Goal: Information Seeking & Learning: Learn about a topic

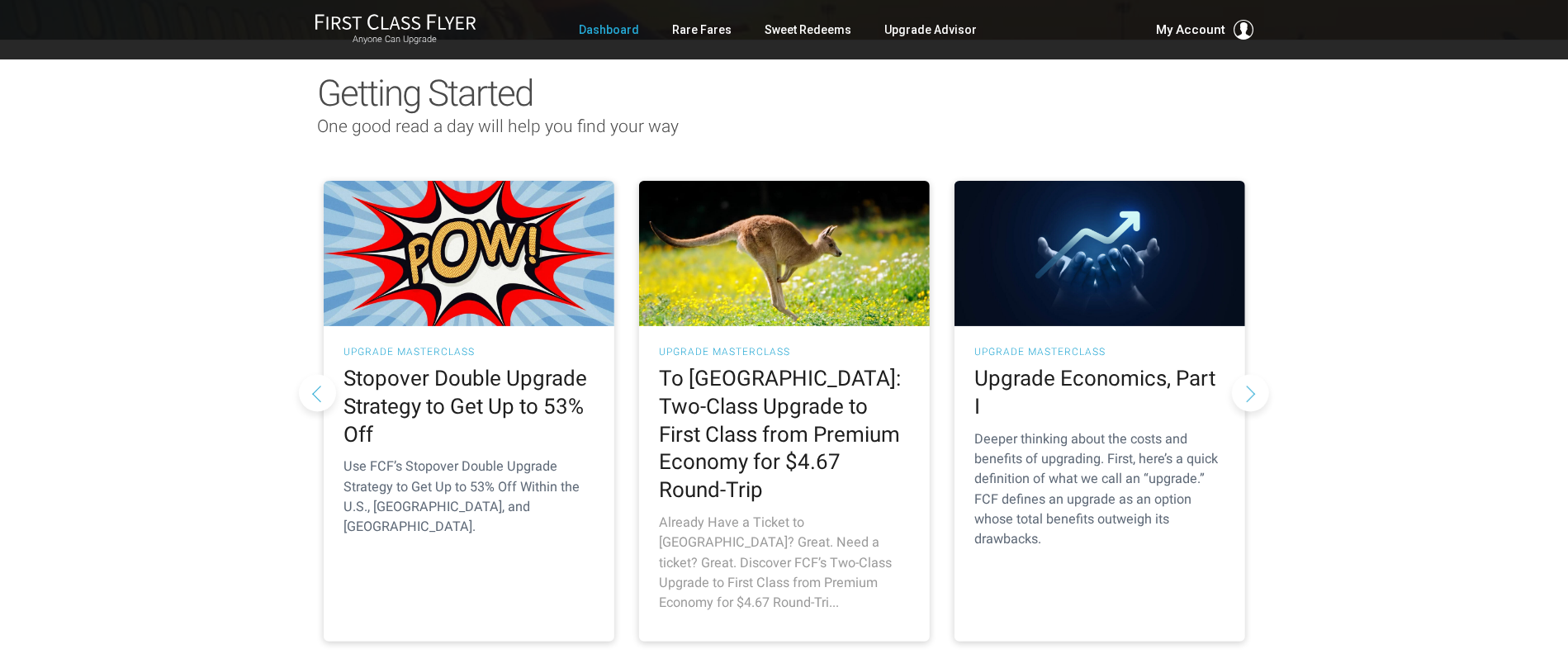
scroll to position [173, 0]
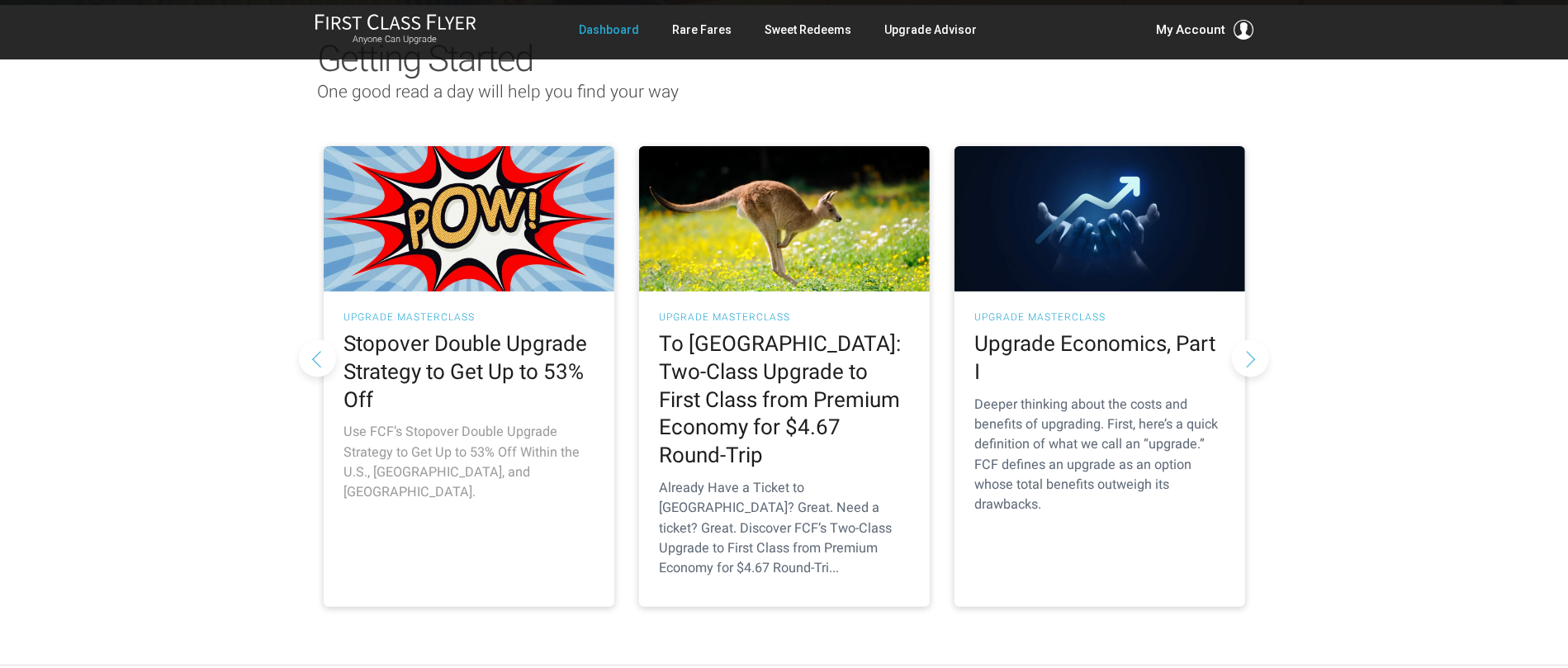
click at [505, 364] on h2 "Stopover Double Upgrade Strategy to Get Up to 53% Off" at bounding box center [469, 372] width 249 height 83
click at [450, 312] on h3 "UPGRADE MASTERCLASS" at bounding box center [469, 317] width 249 height 9
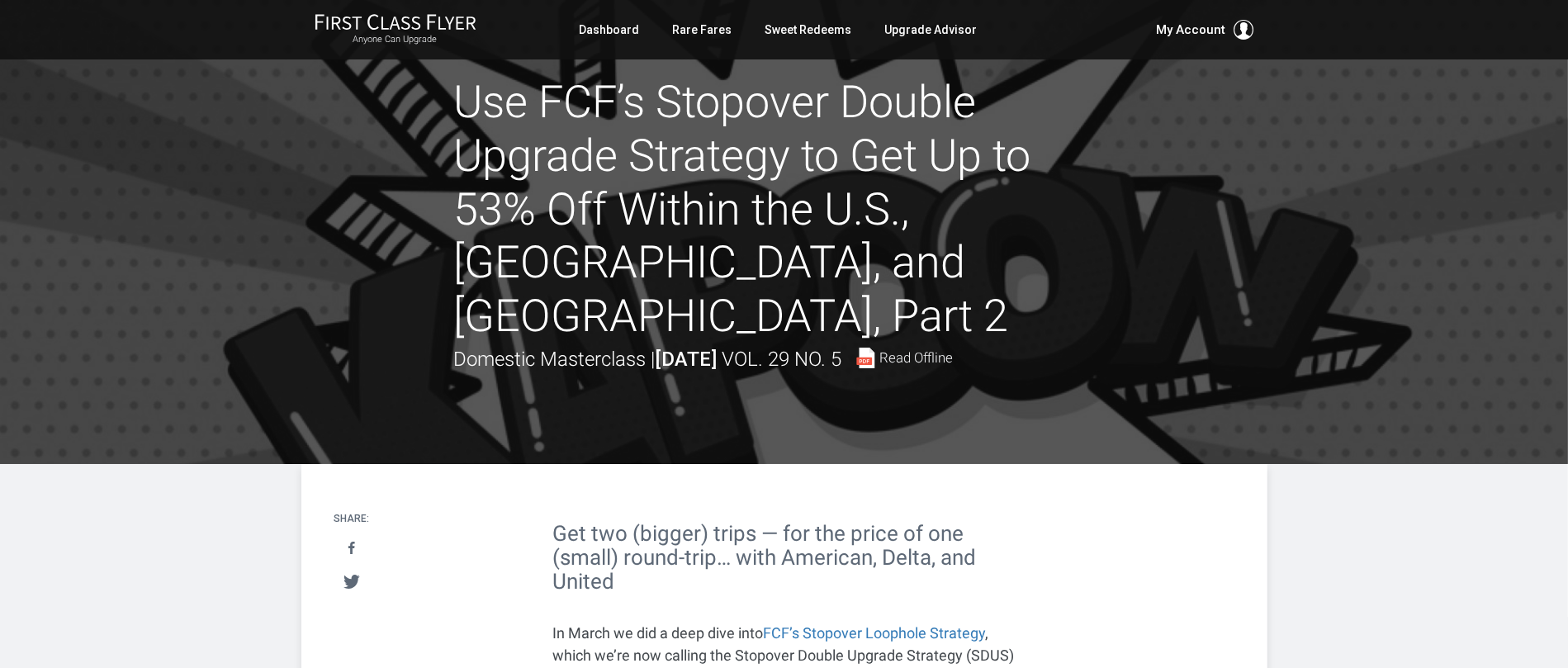
scroll to position [22, 0]
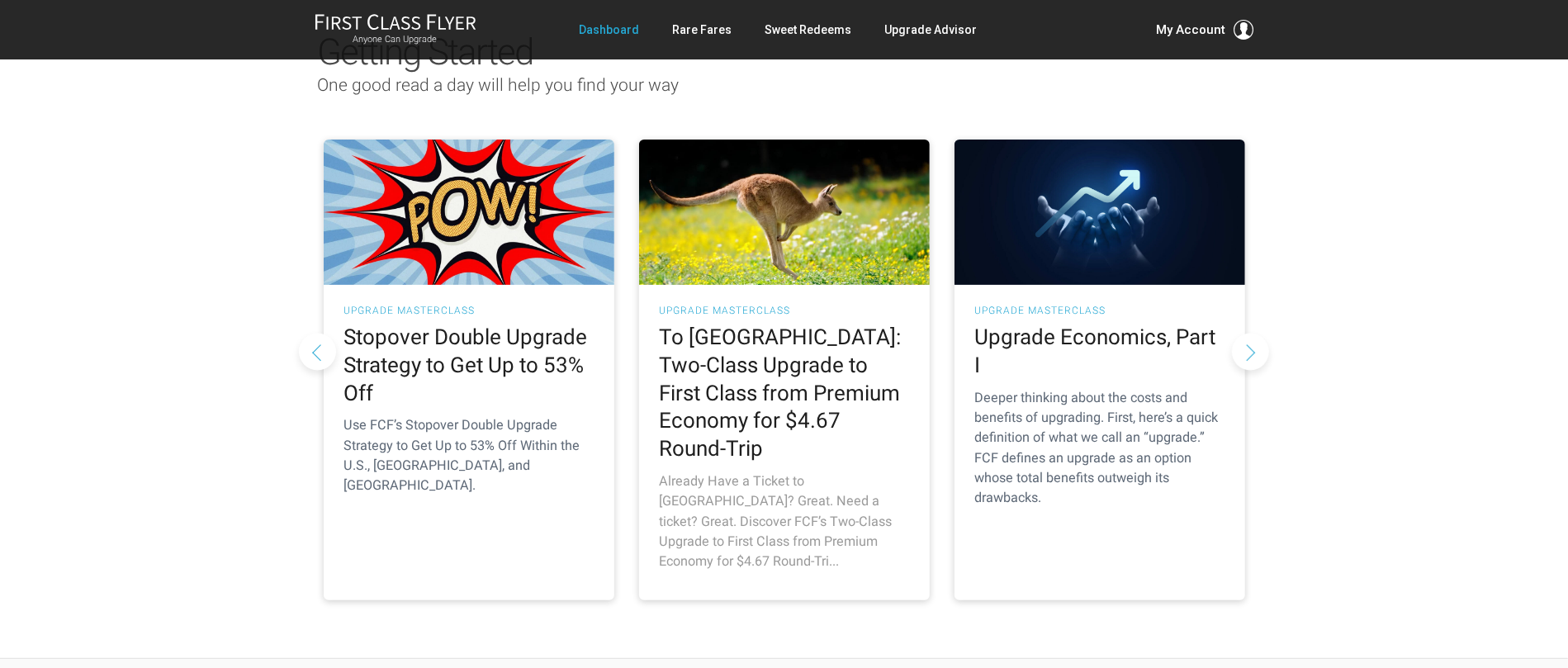
scroll to position [187, 0]
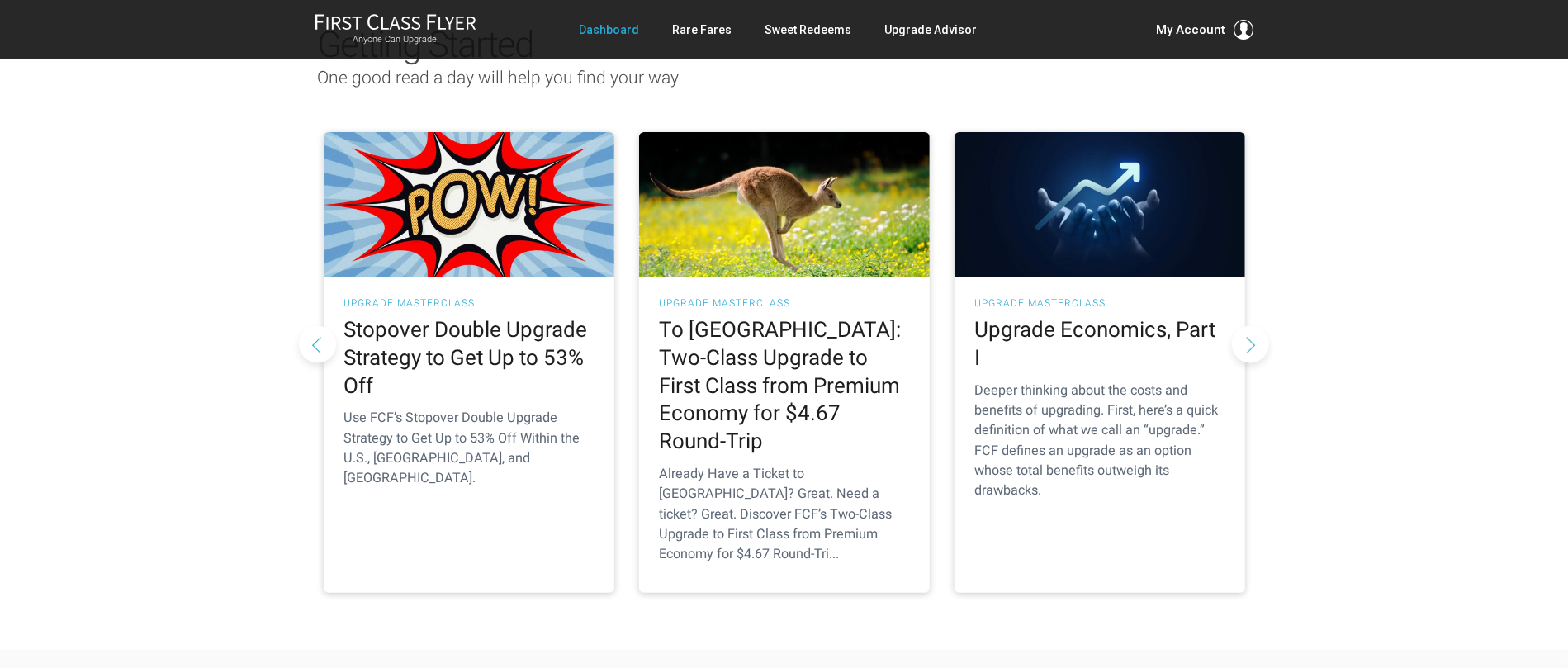
click at [1248, 325] on button "Next slide" at bounding box center [1250, 343] width 37 height 37
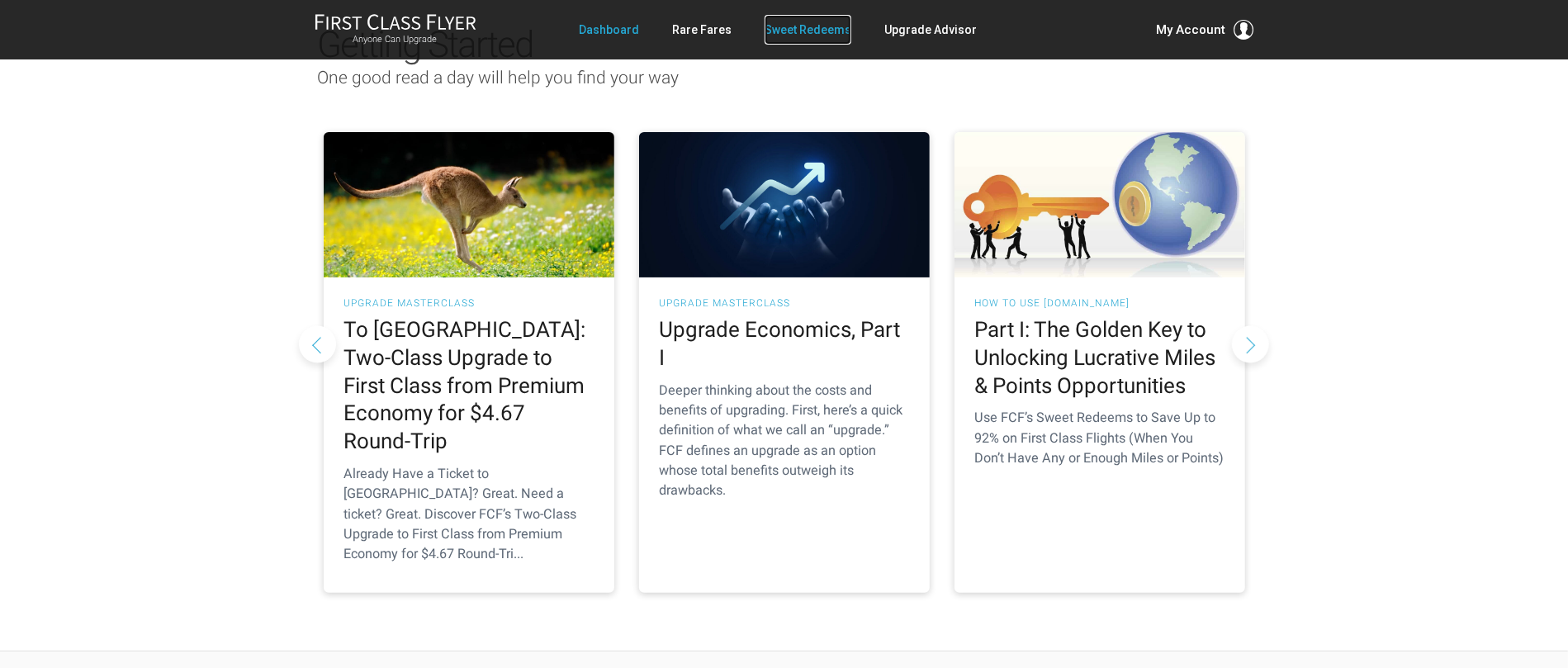
click at [782, 32] on link "Sweet Redeems" at bounding box center [809, 29] width 87 height 29
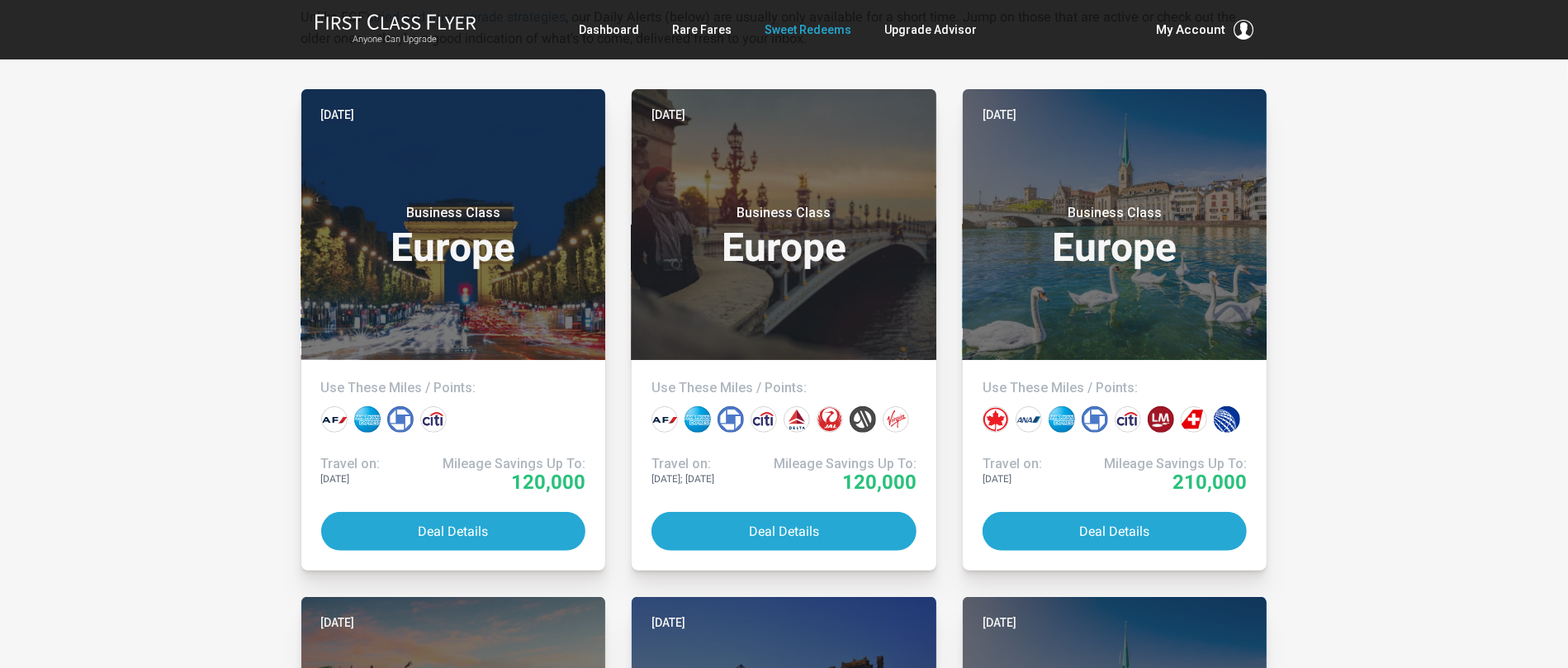
scroll to position [349, 0]
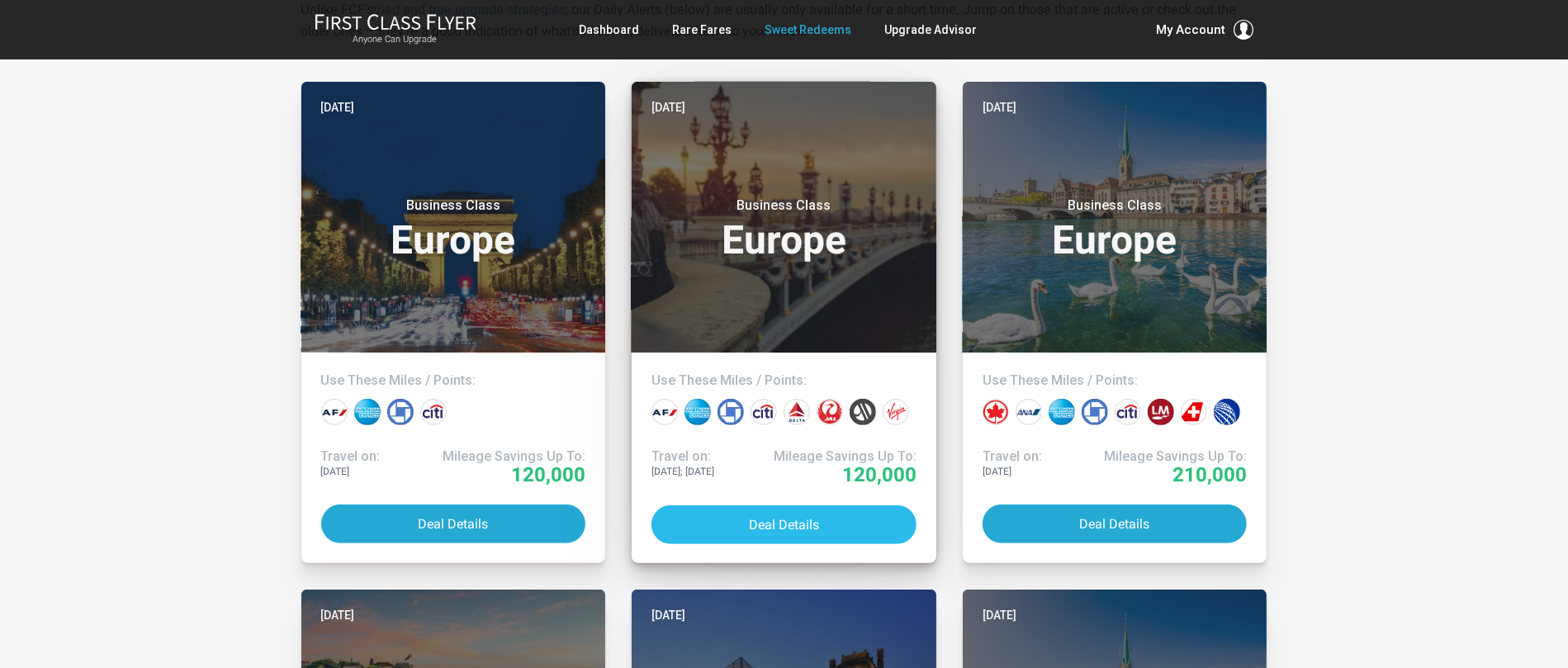
click at [830, 524] on button "Deal Details" at bounding box center [784, 524] width 265 height 39
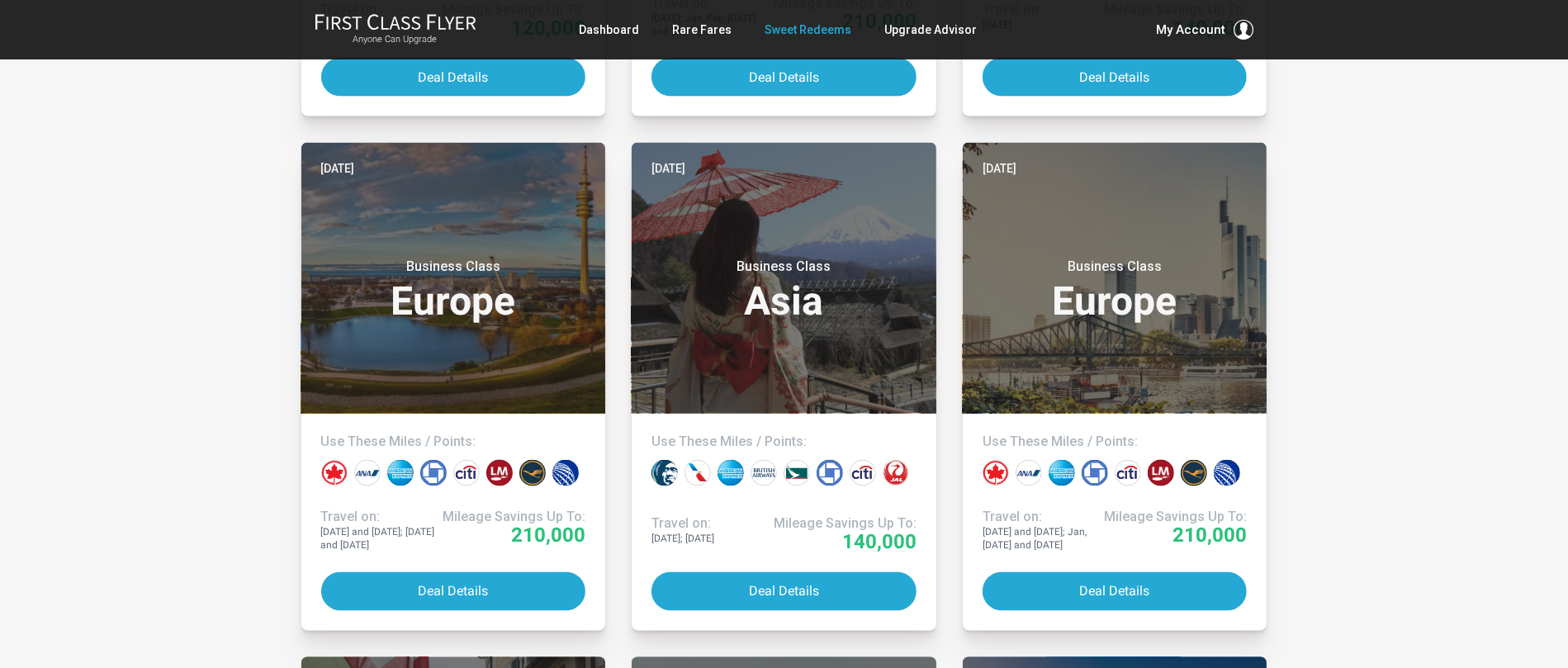
scroll to position [1844, 0]
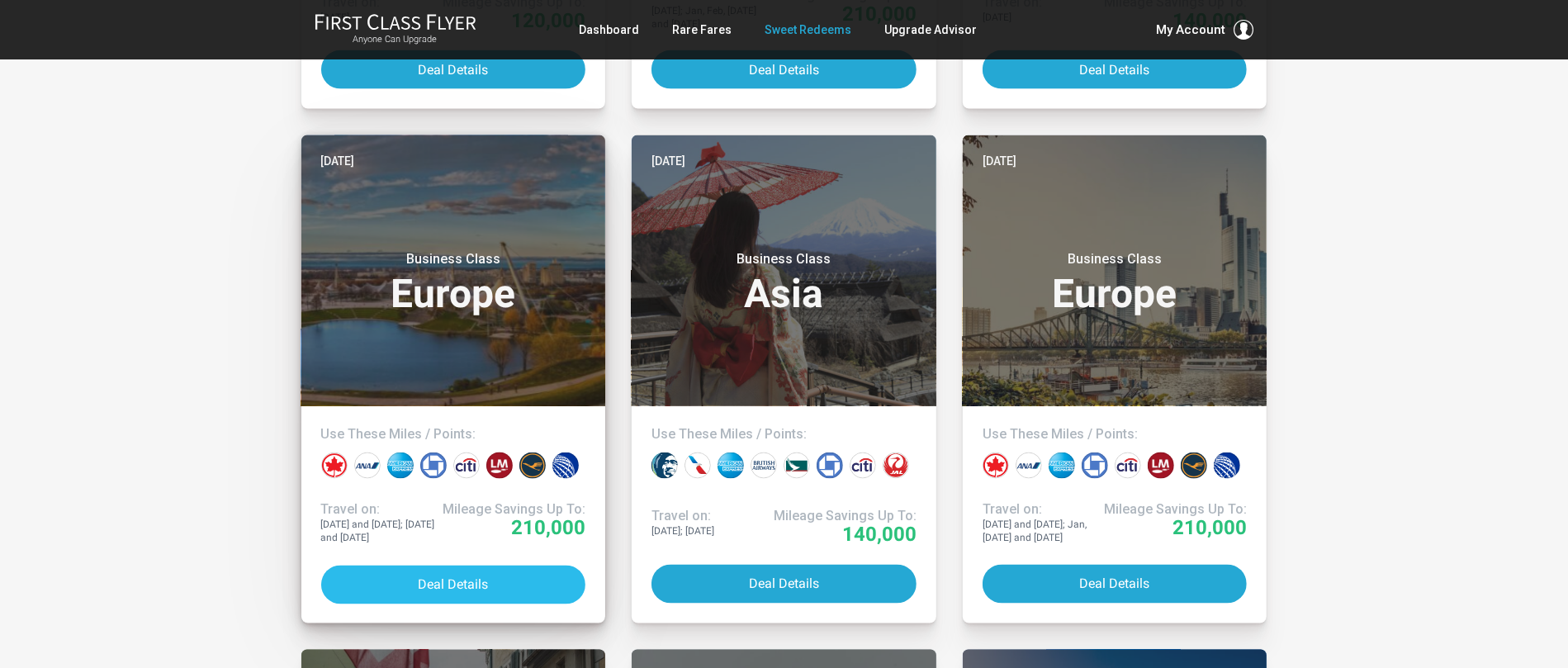
click at [533, 577] on button "Deal Details" at bounding box center [454, 584] width 265 height 39
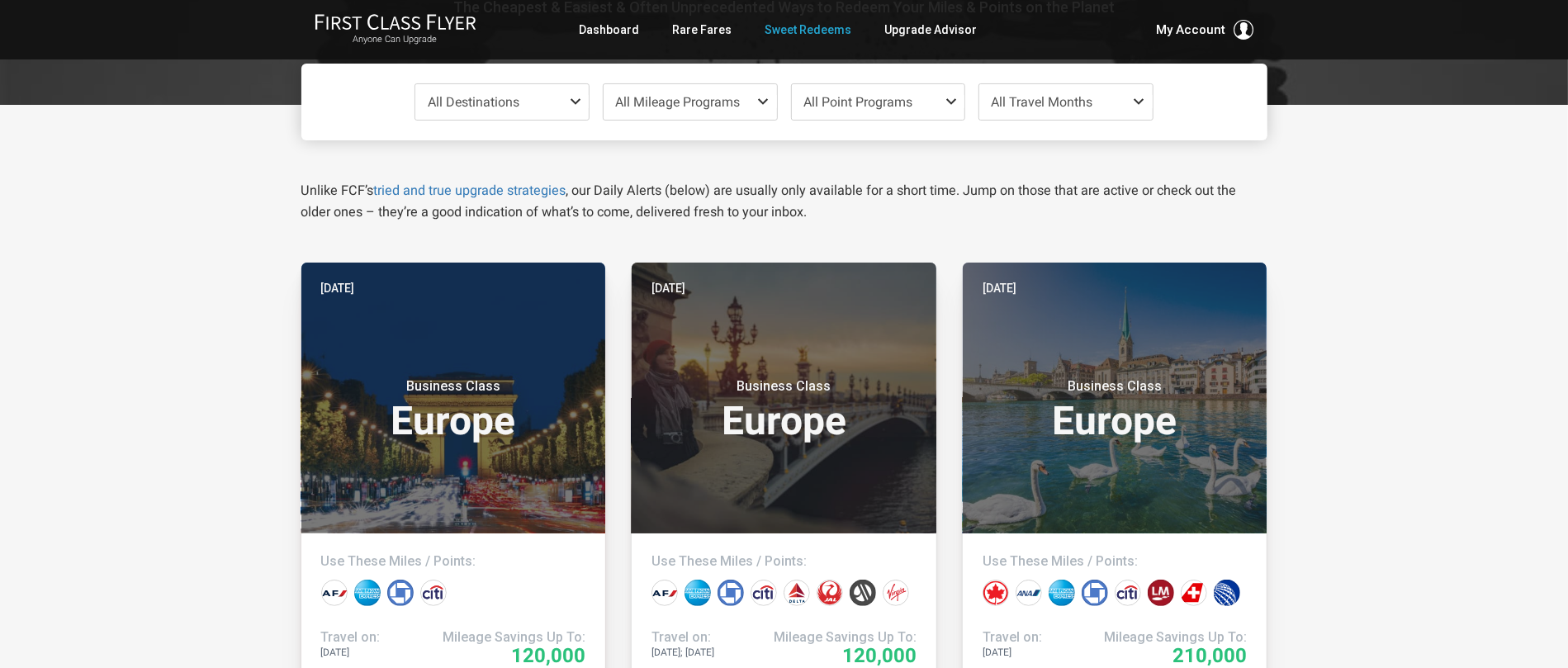
scroll to position [0, 0]
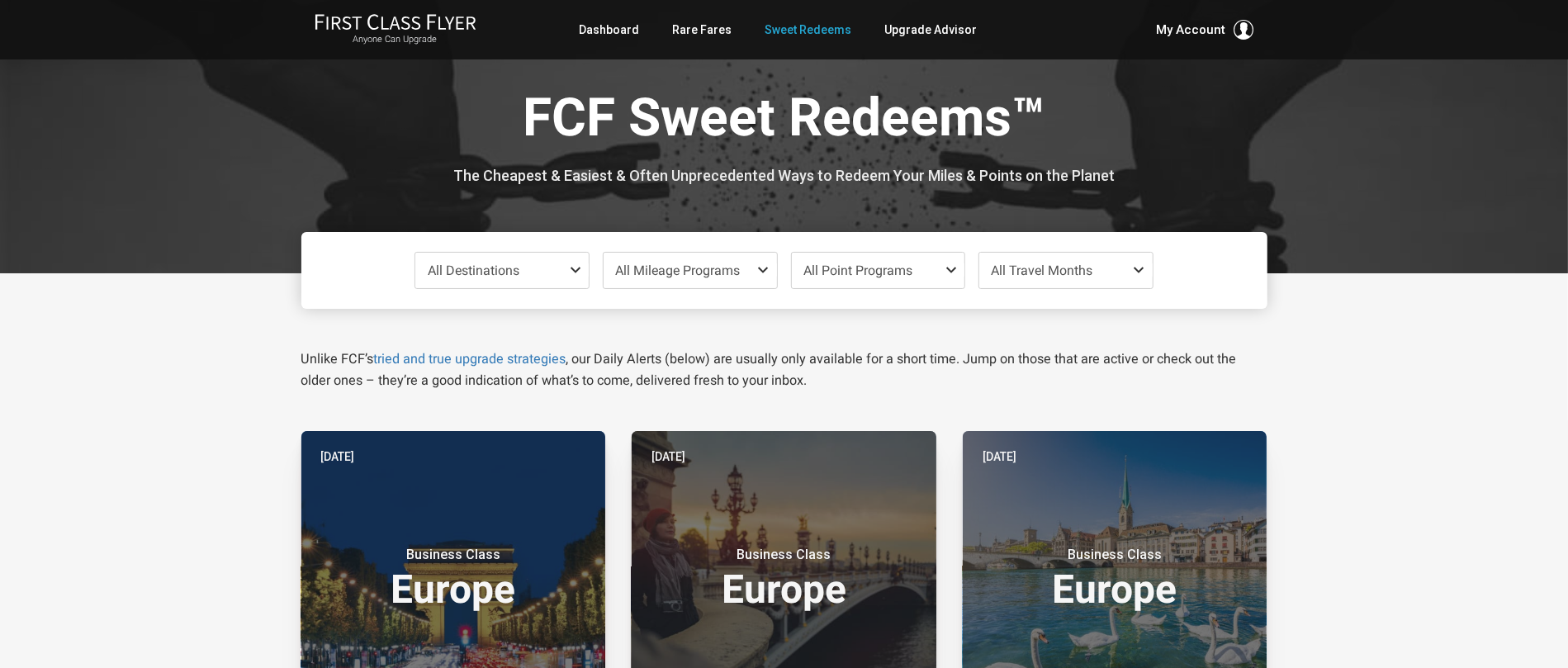
click at [759, 268] on span at bounding box center [767, 270] width 20 height 13
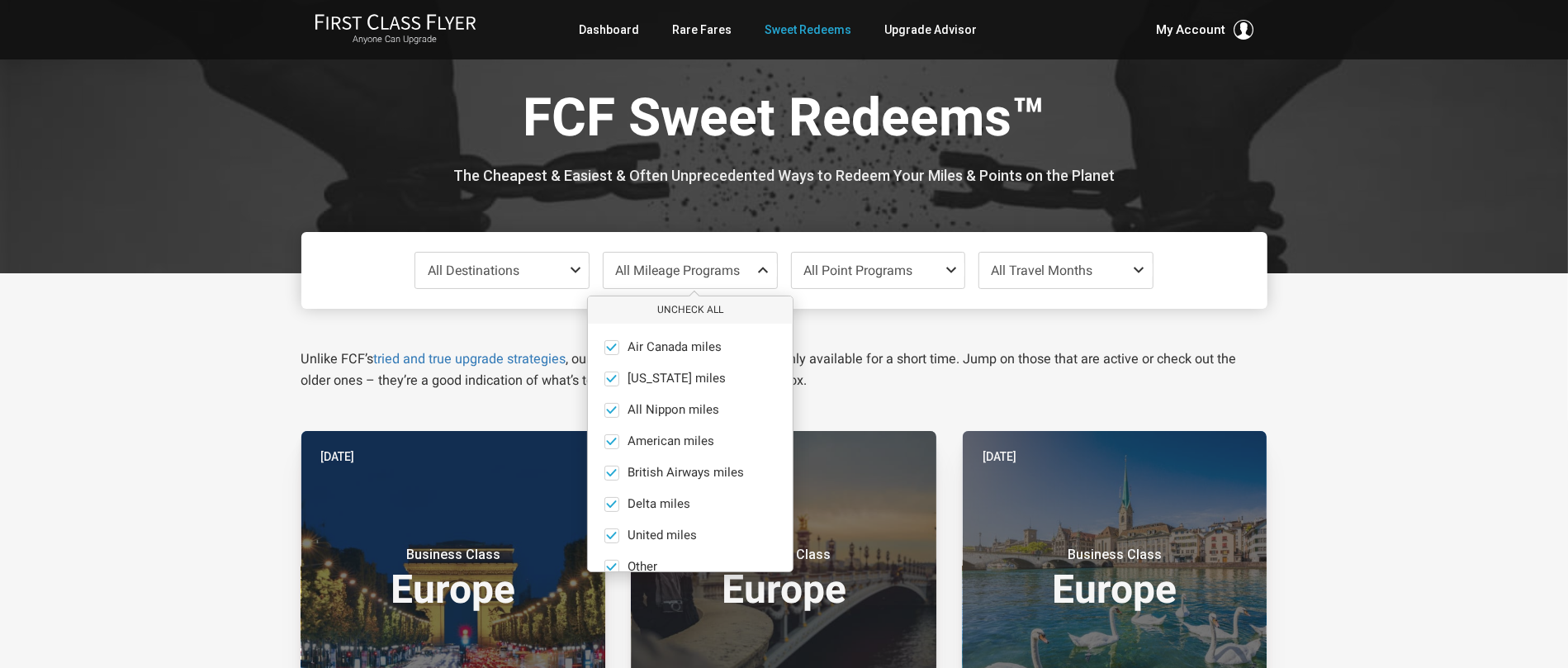
click at [839, 263] on span "All Point Programs" at bounding box center [858, 270] width 109 height 16
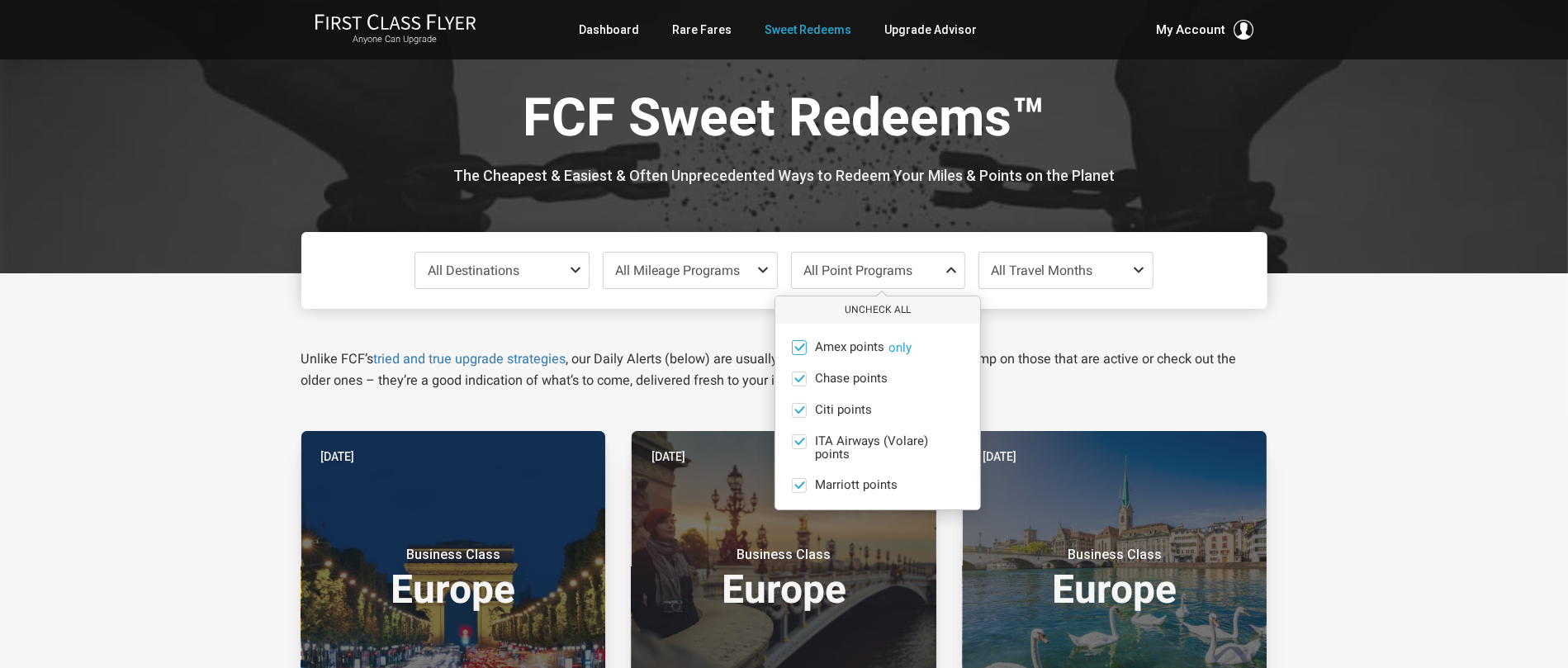
click at [800, 347] on span at bounding box center [799, 346] width 12 height 12
click at [0, 0] on input "Amex points only" at bounding box center [0, 0] width 0 height 0
click at [802, 410] on span at bounding box center [799, 410] width 12 height 12
click at [0, 0] on input "Citi points only" at bounding box center [0, 0] width 0 height 0
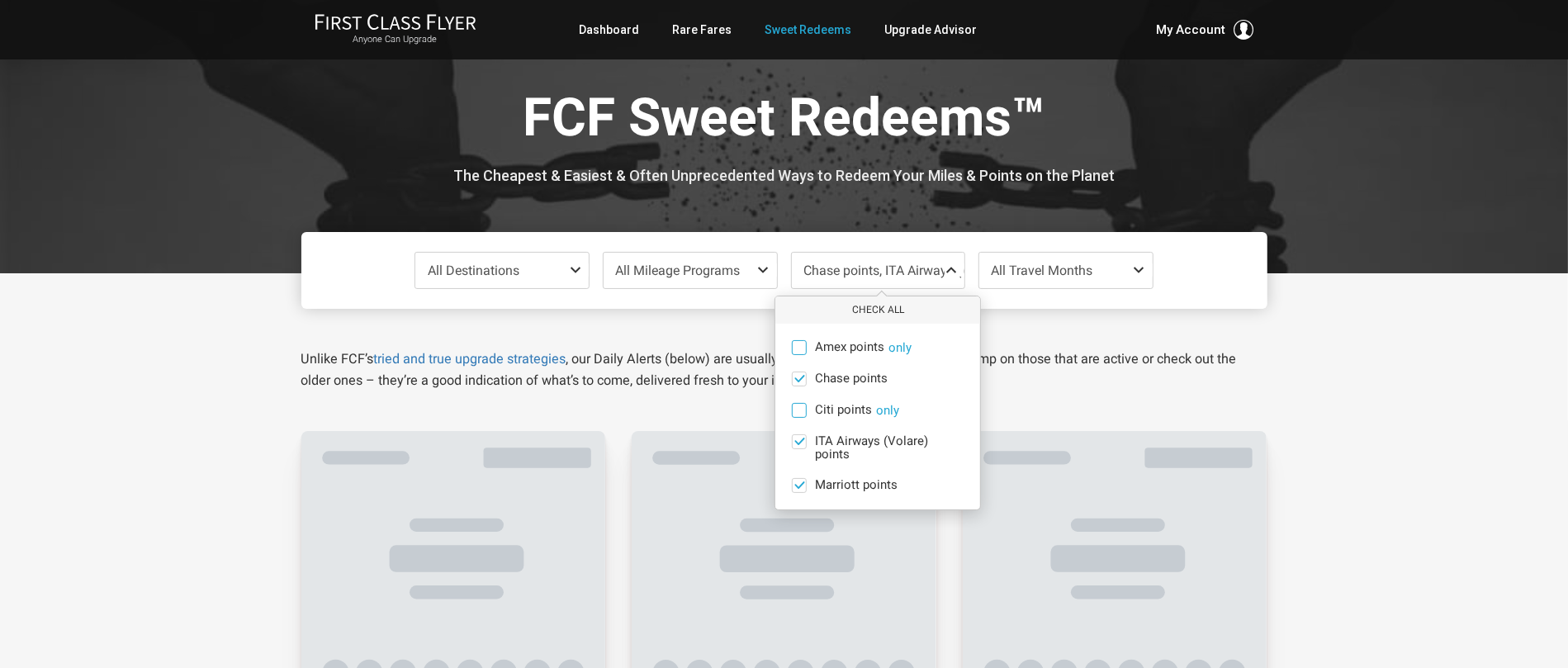
click at [664, 328] on div "Unlike FCF’s tried and true upgrade strategies , our Daily Alerts (below) are u…" at bounding box center [784, 349] width 991 height 82
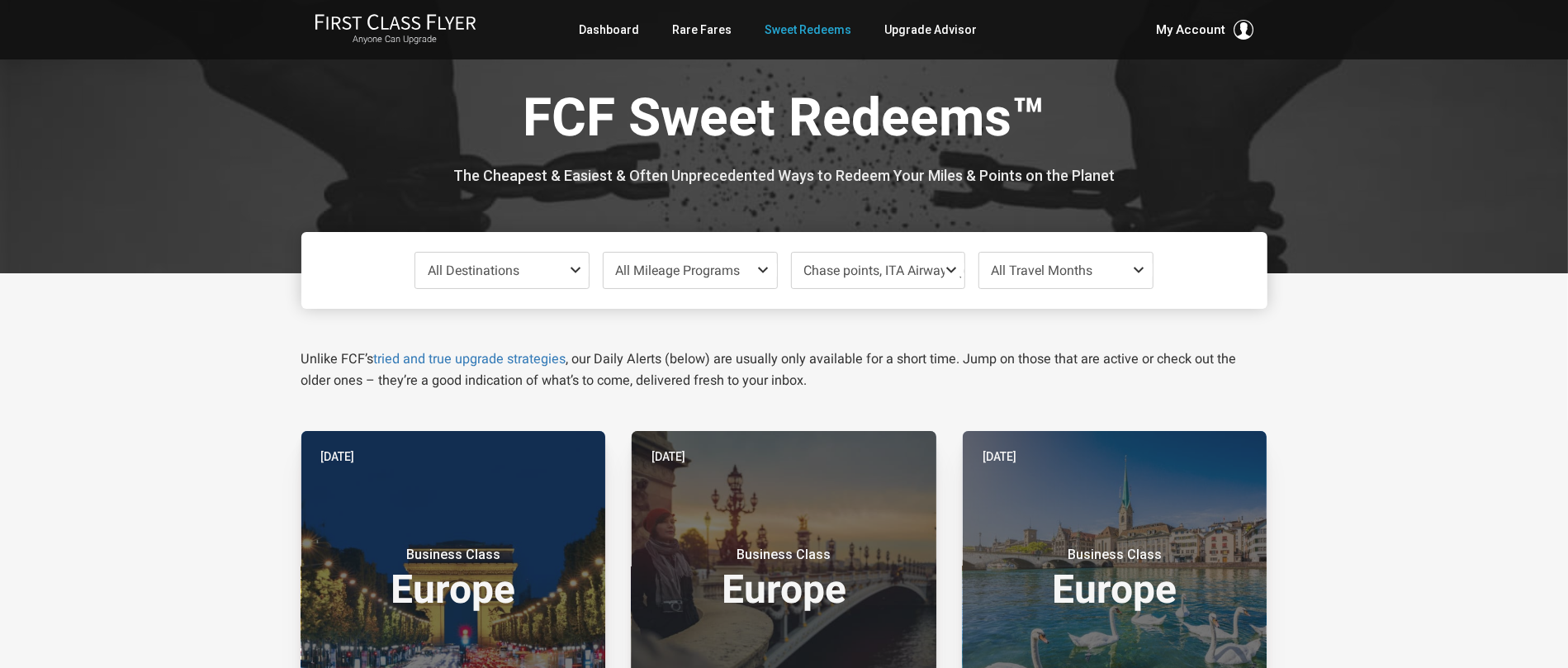
click at [562, 280] on span "All Destinations" at bounding box center [502, 271] width 173 height 36
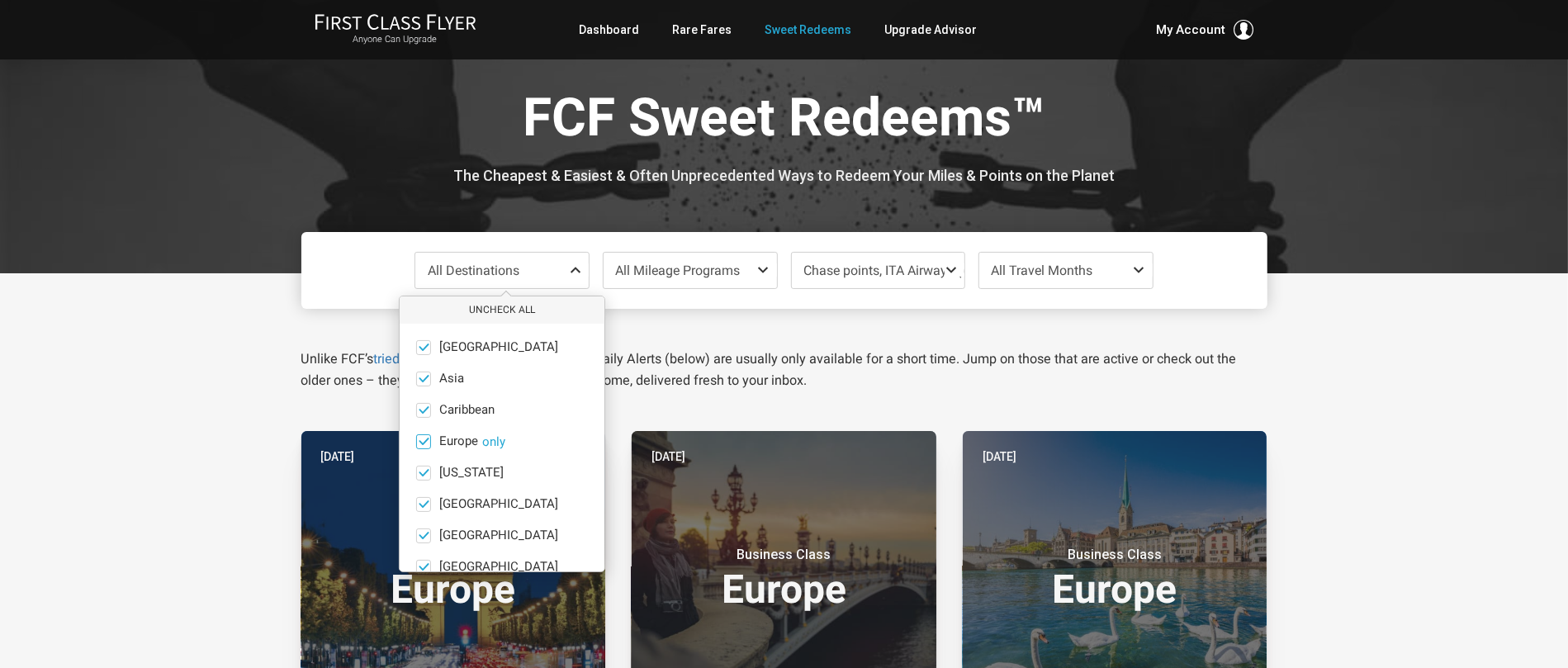
click at [497, 443] on button "only" at bounding box center [493, 442] width 23 height 15
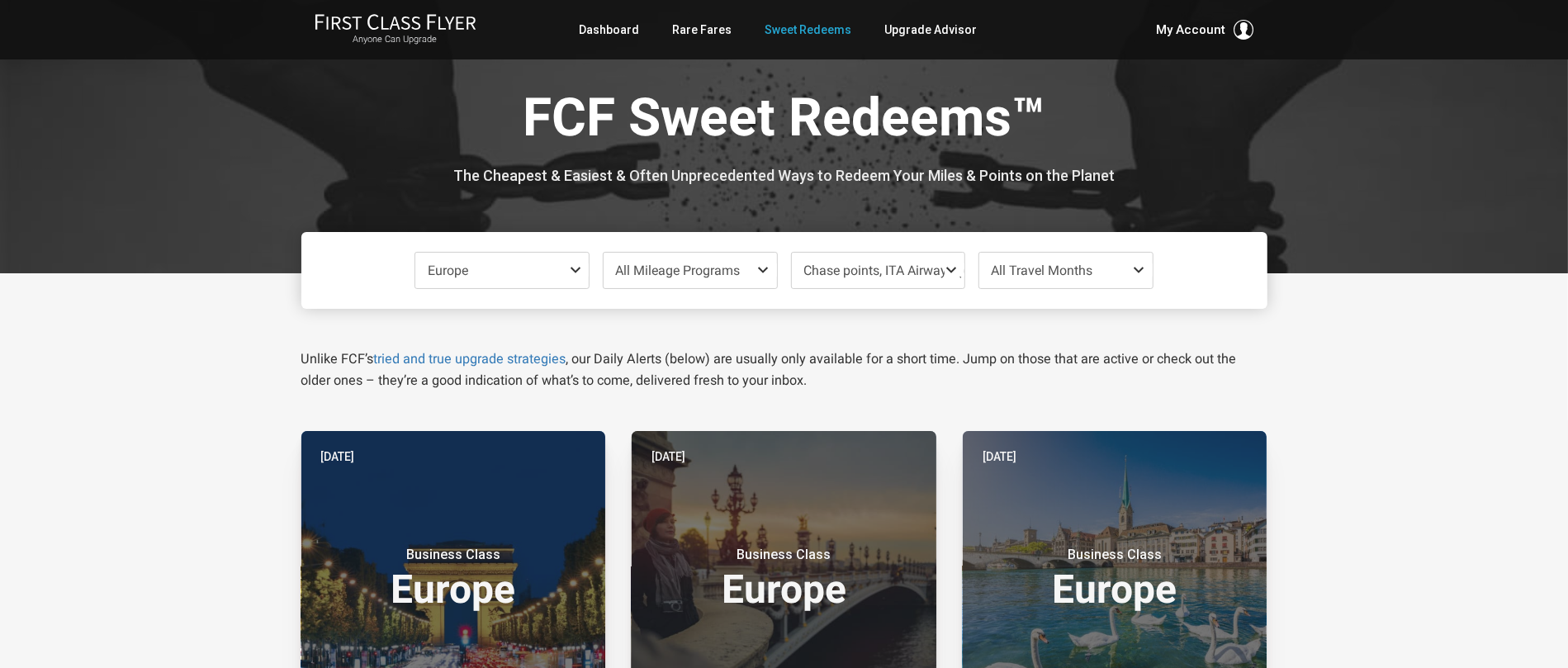
click at [1046, 268] on span "All Travel Months" at bounding box center [1042, 270] width 101 height 16
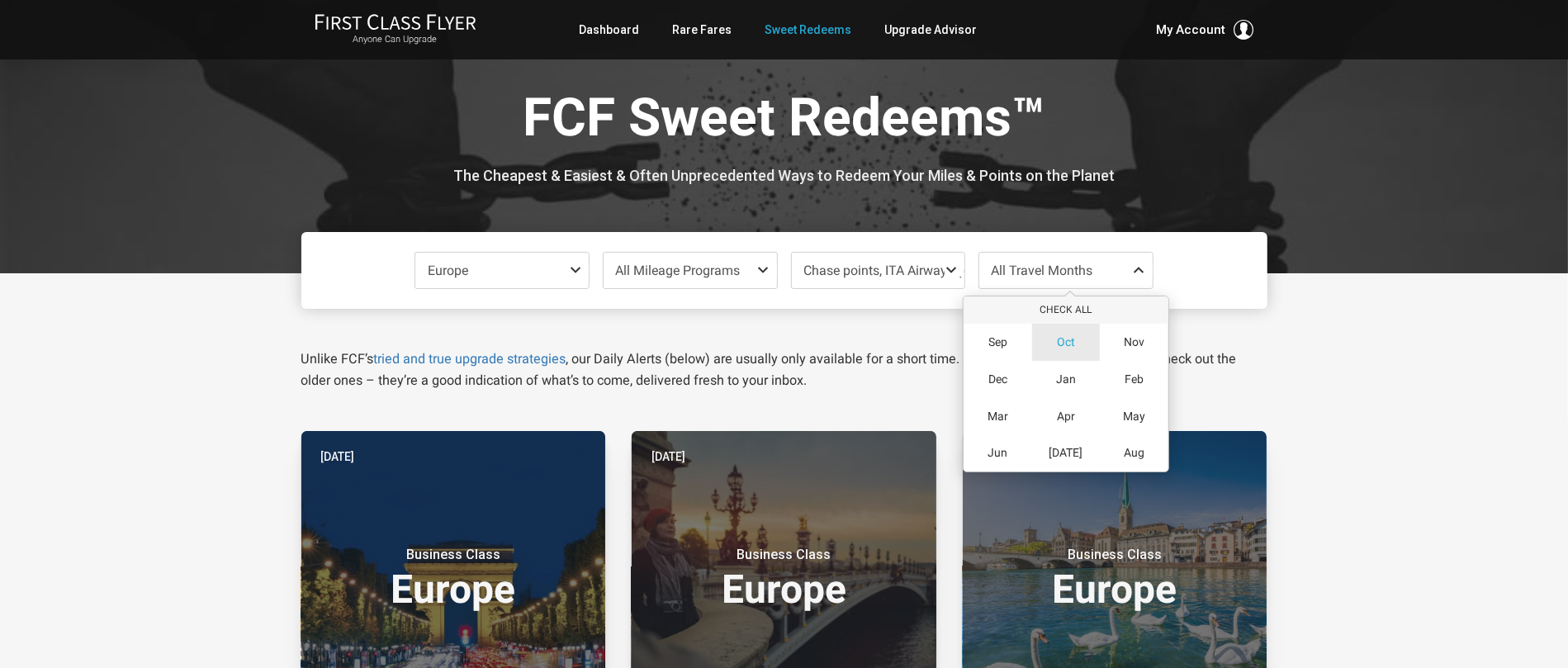
click at [1062, 340] on span "Oct" at bounding box center [1065, 342] width 18 height 14
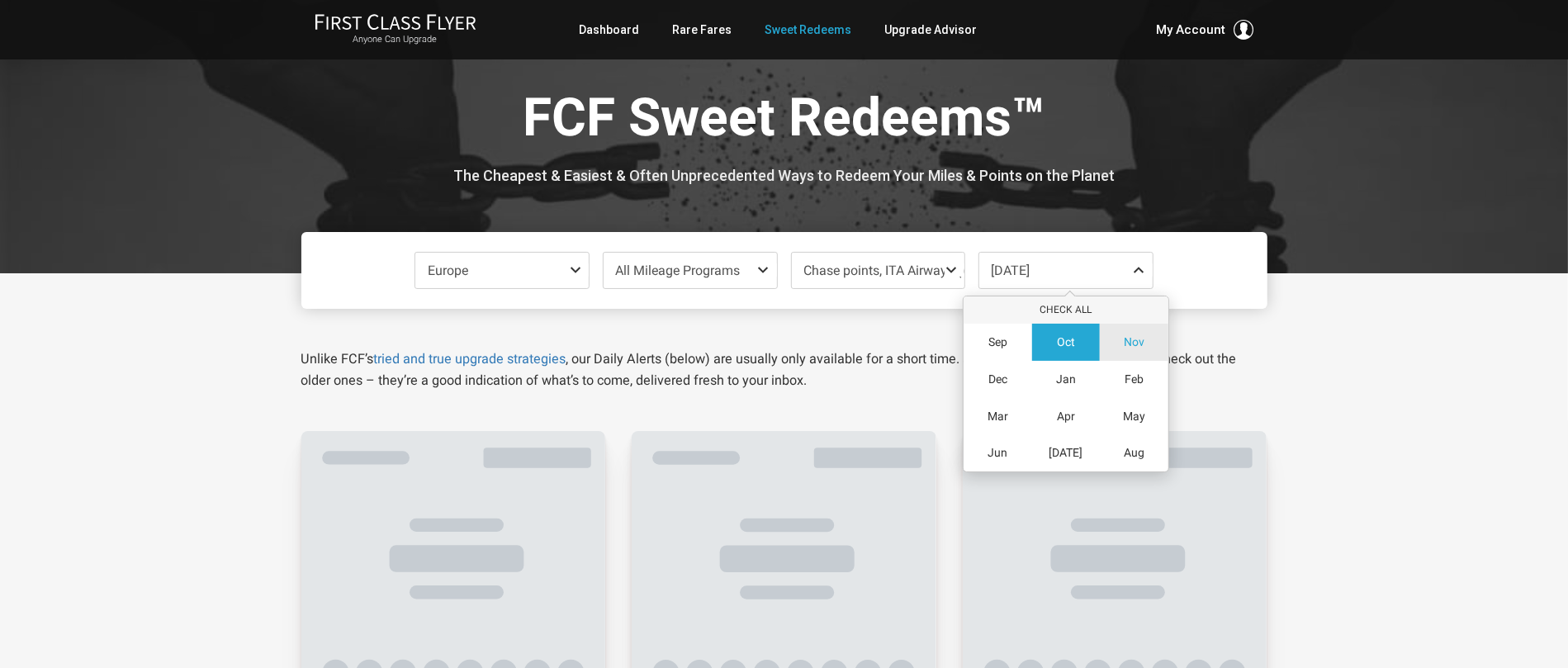
click at [1134, 341] on span "Nov" at bounding box center [1134, 342] width 21 height 14
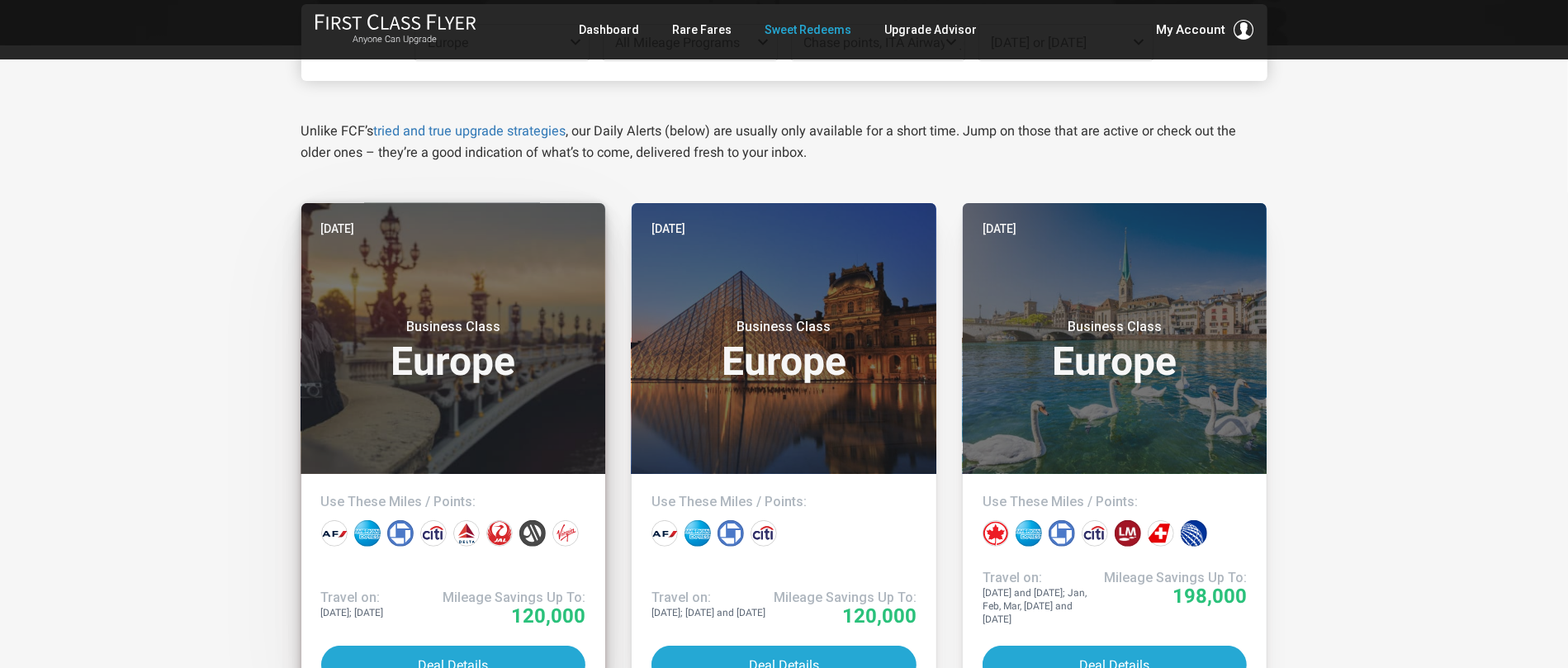
scroll to position [242, 0]
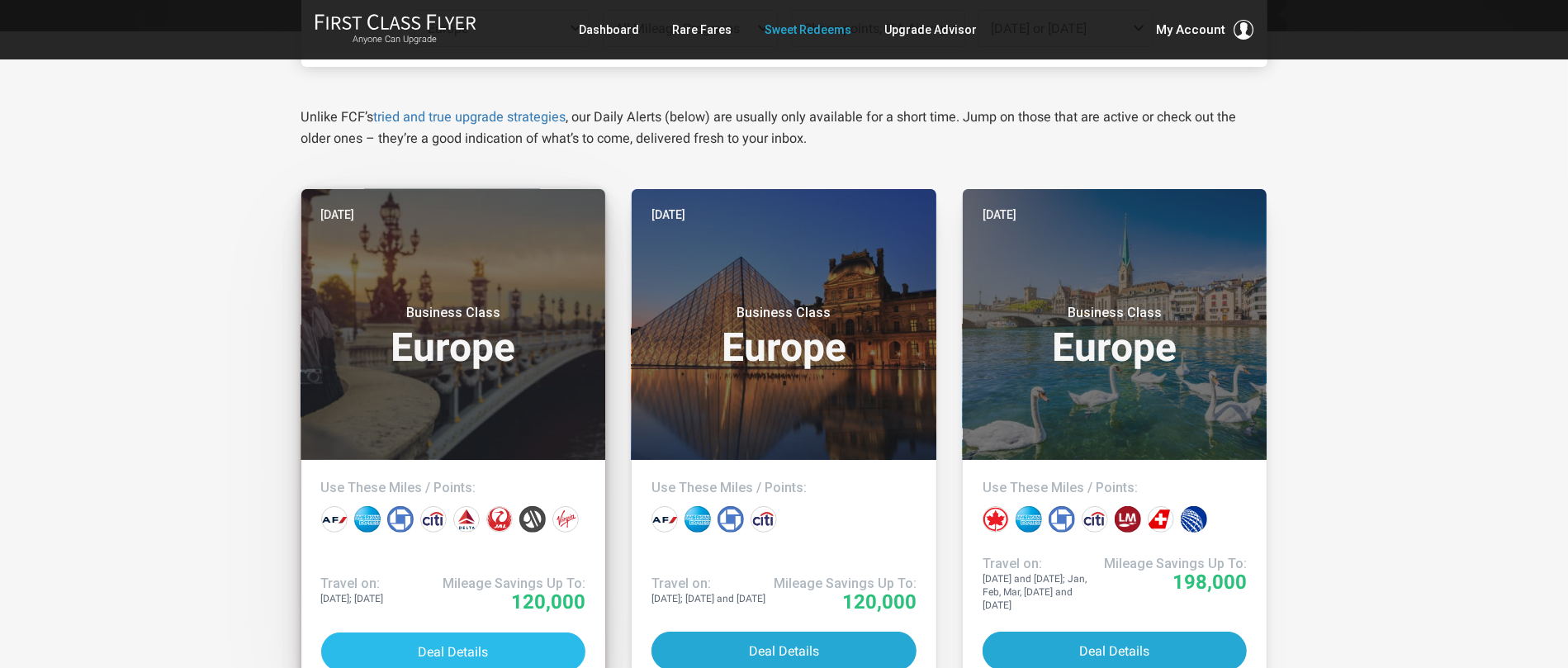
click at [431, 650] on button "Deal Details" at bounding box center [454, 651] width 265 height 39
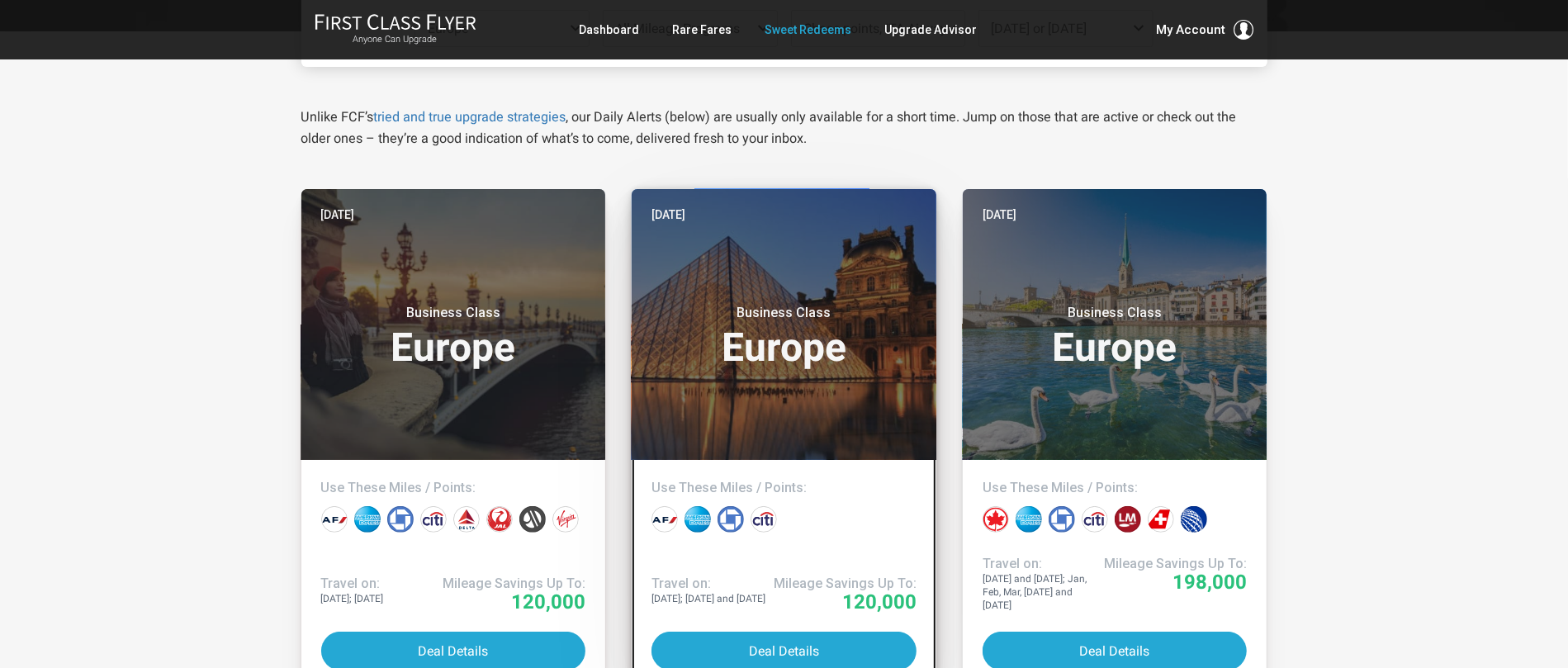
click at [823, 390] on header "Yesterday Business Class Europe" at bounding box center [784, 325] width 305 height 271
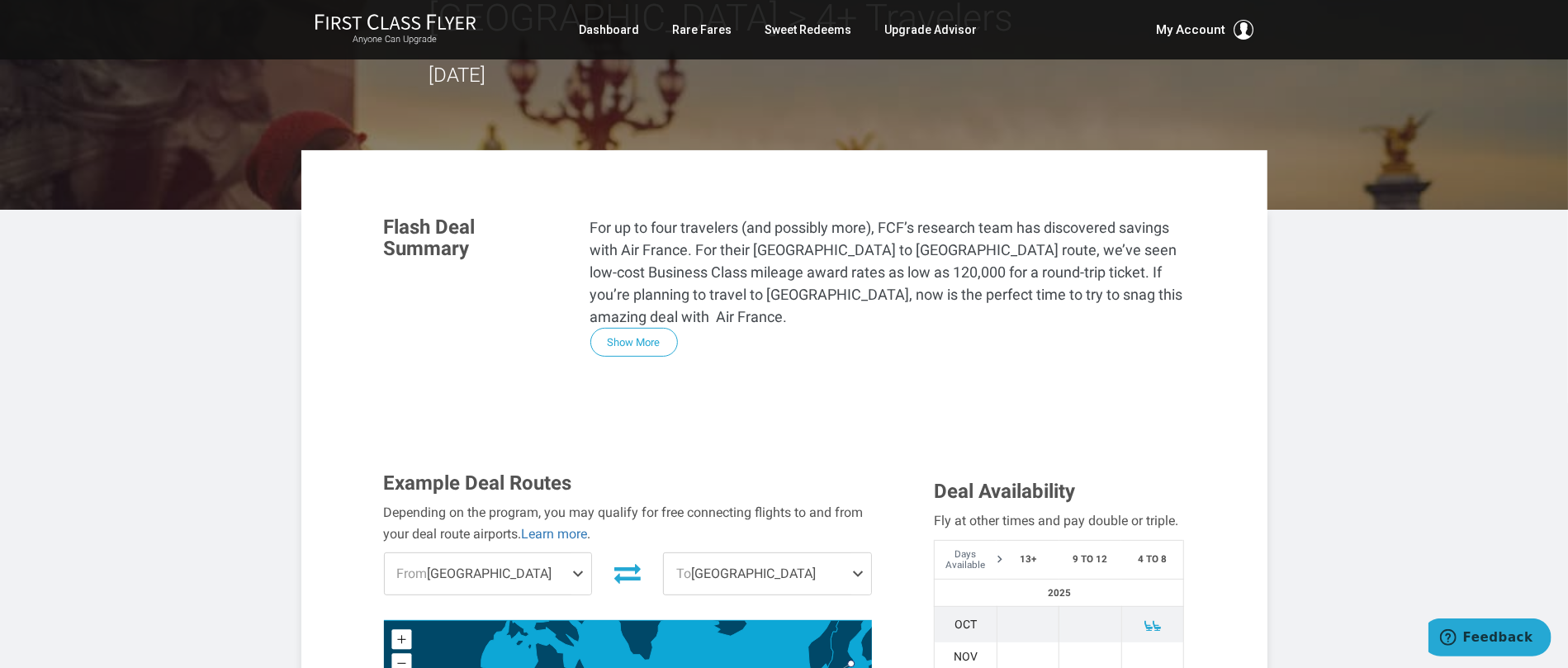
scroll to position [235, 0]
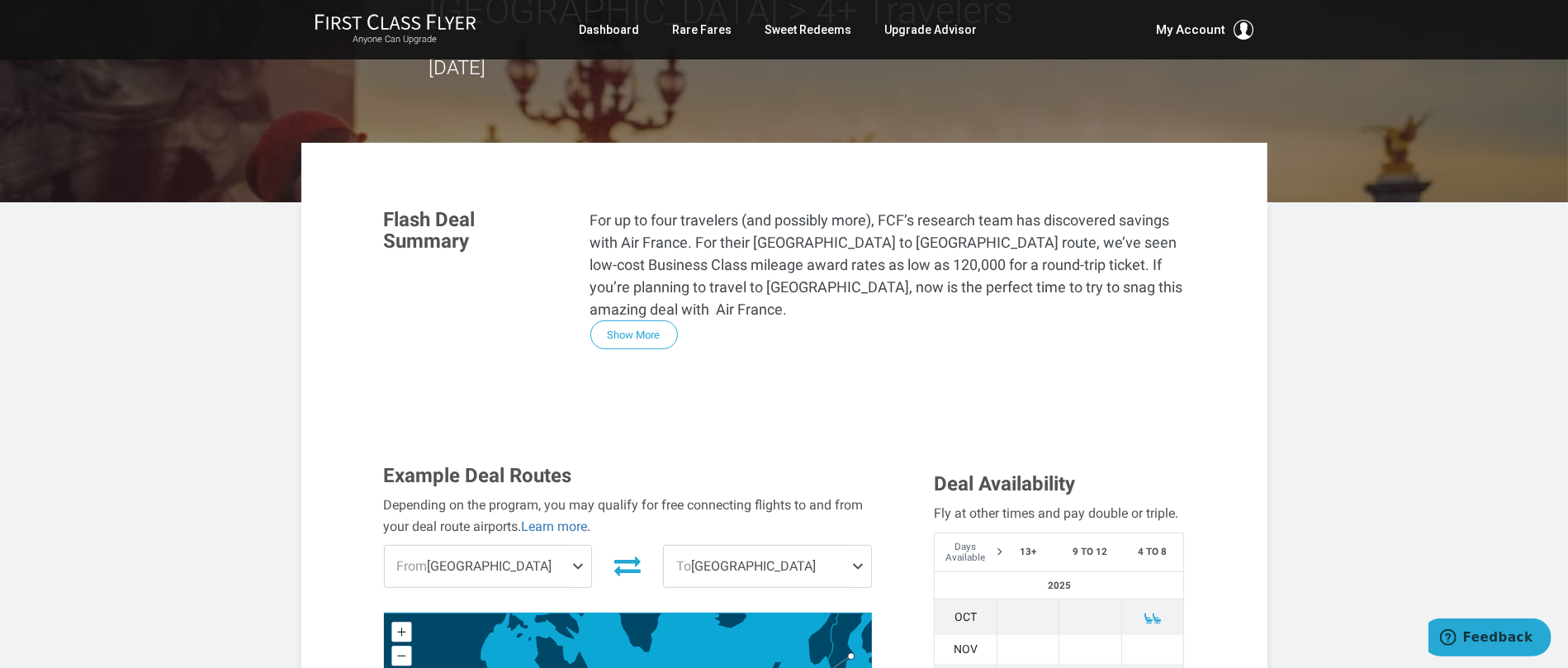
click at [543, 546] on span "From Houston" at bounding box center [488, 567] width 207 height 42
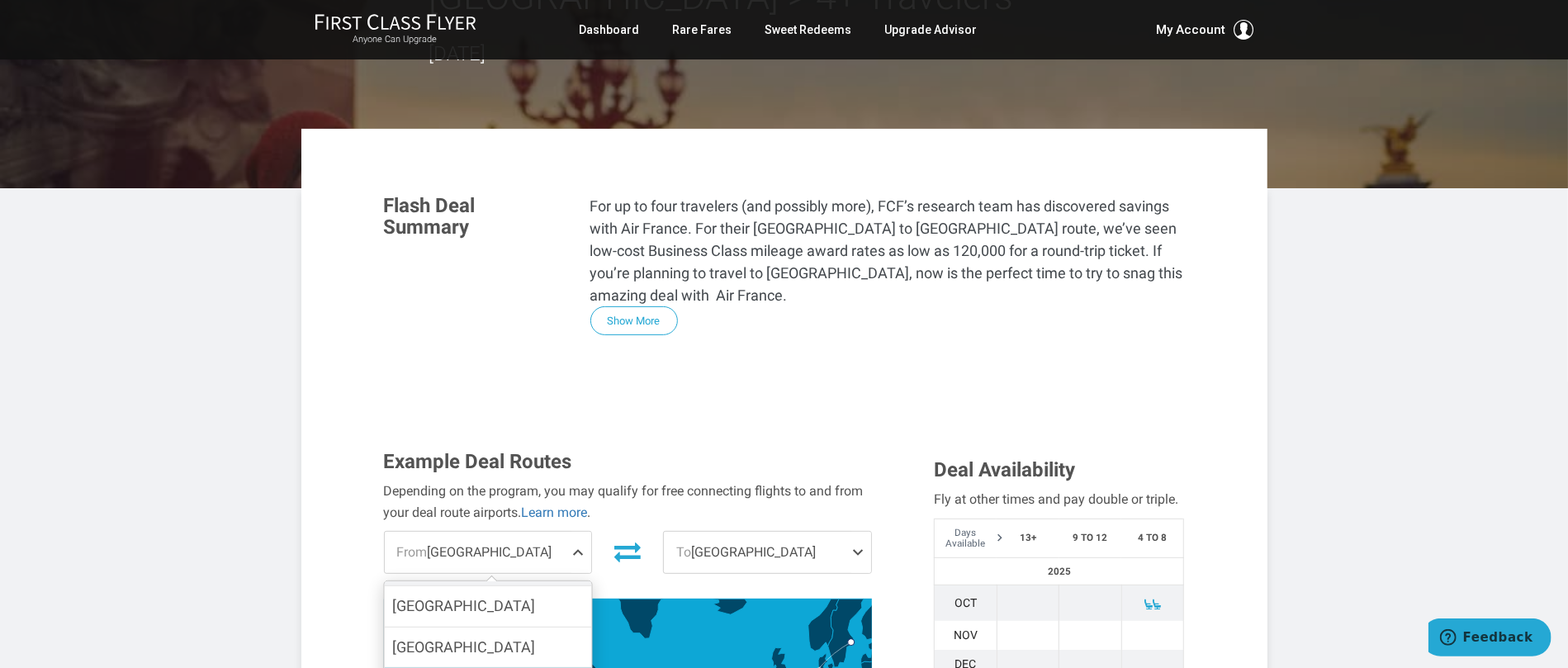
scroll to position [255, 0]
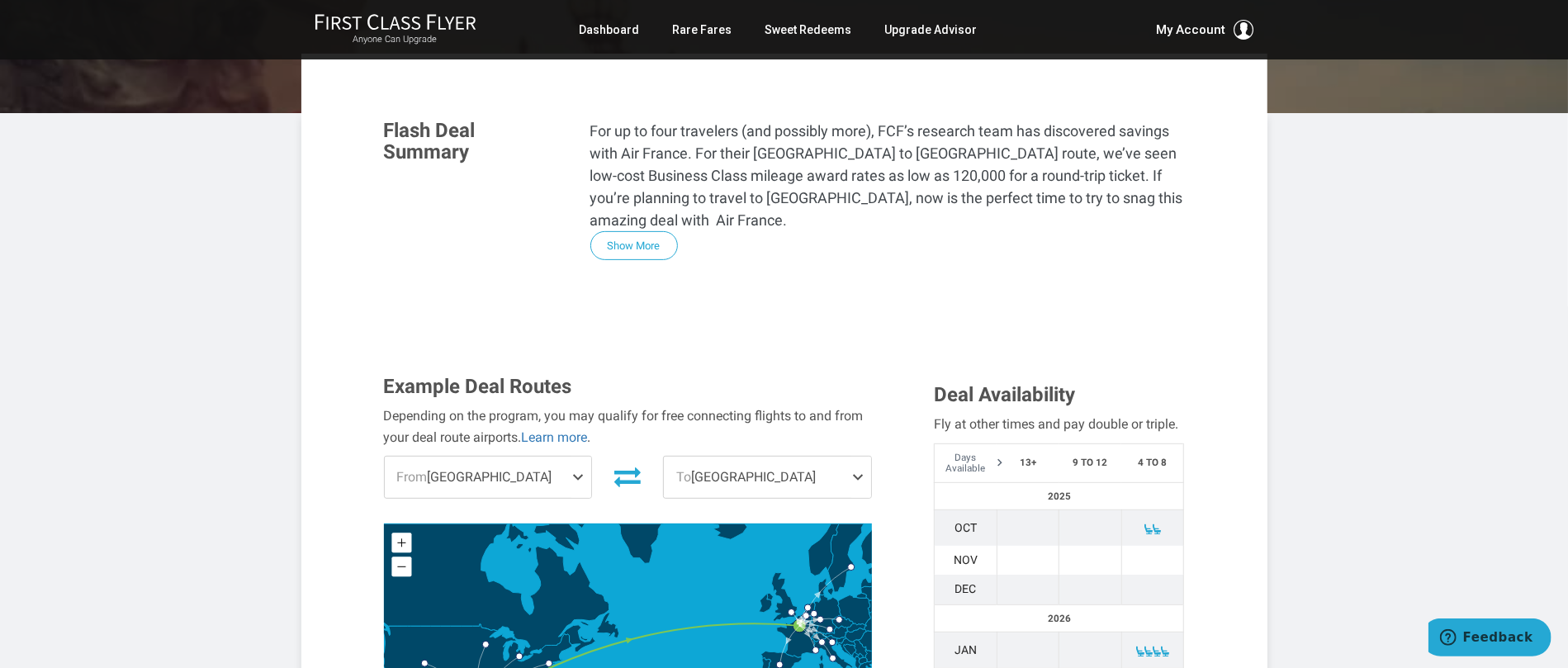
scroll to position [331, 0]
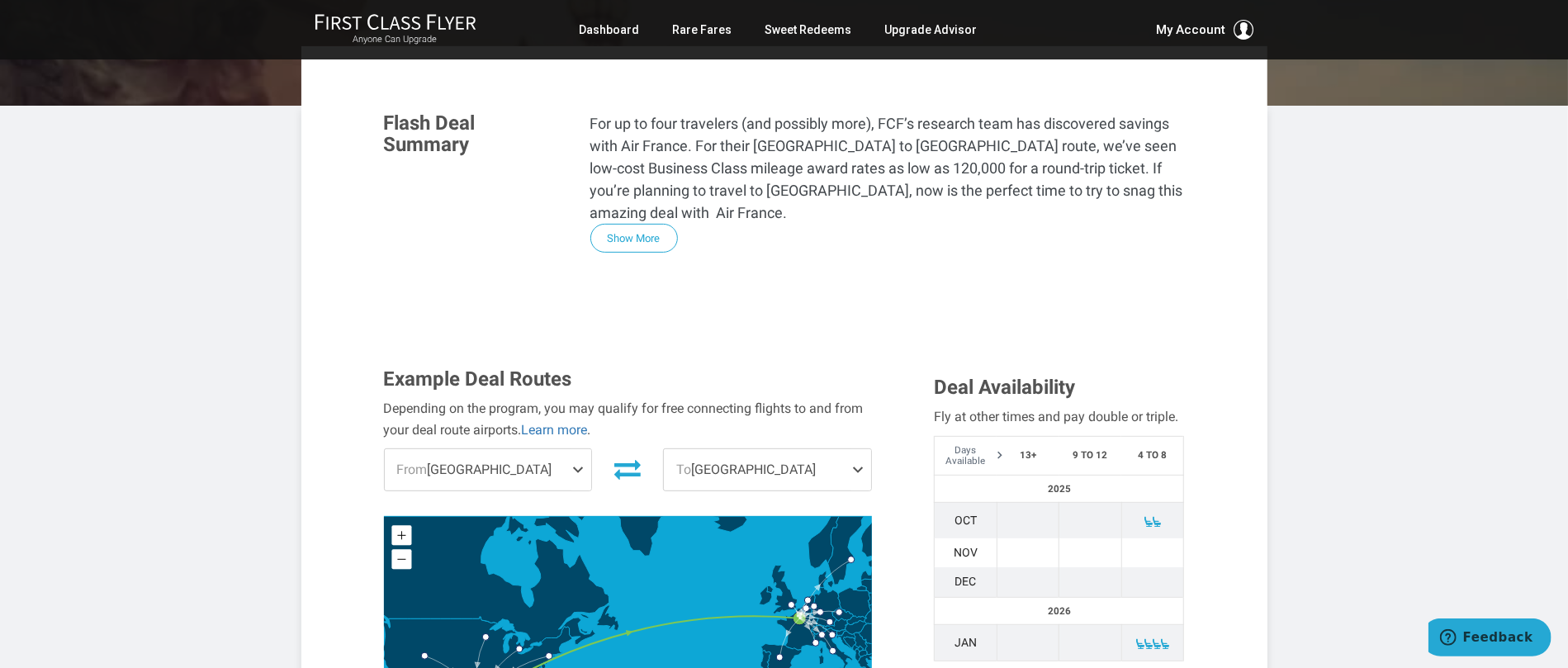
click at [577, 448] on span at bounding box center [581, 469] width 20 height 42
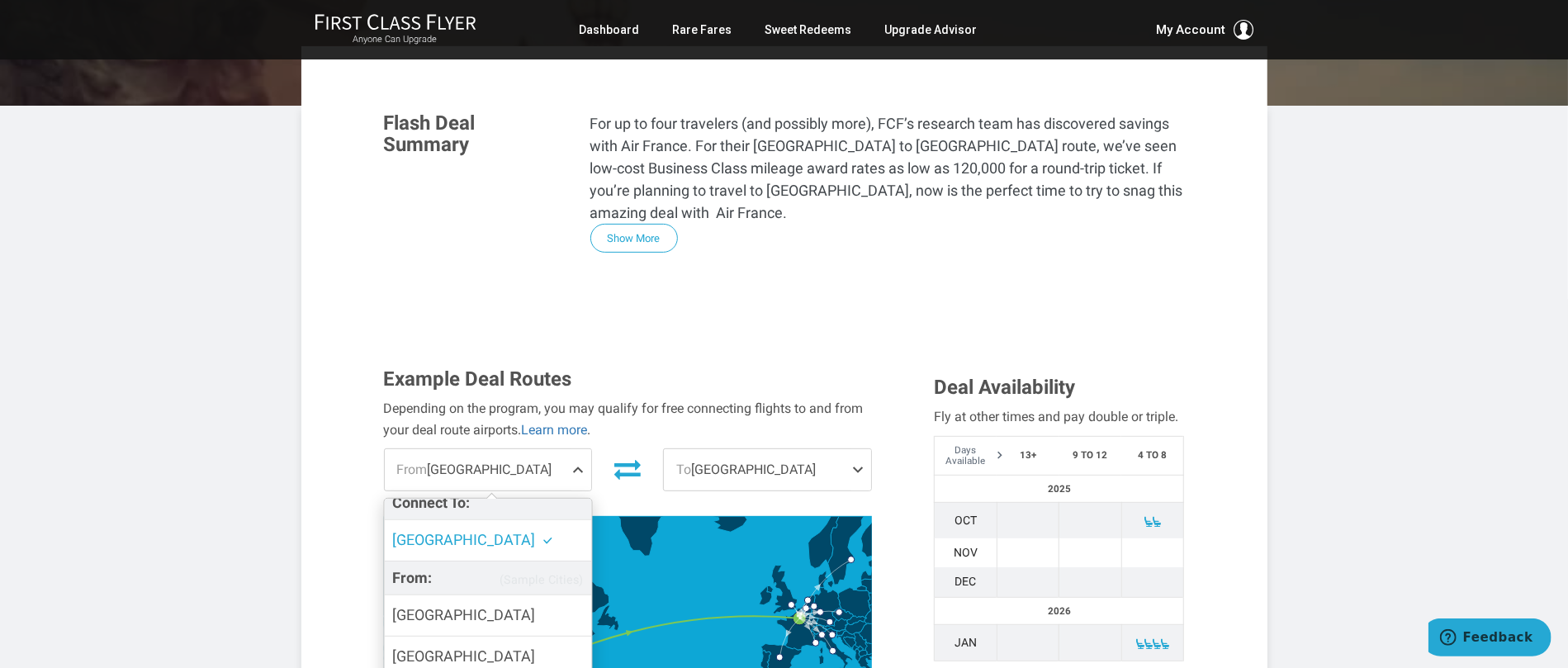
scroll to position [21, 0]
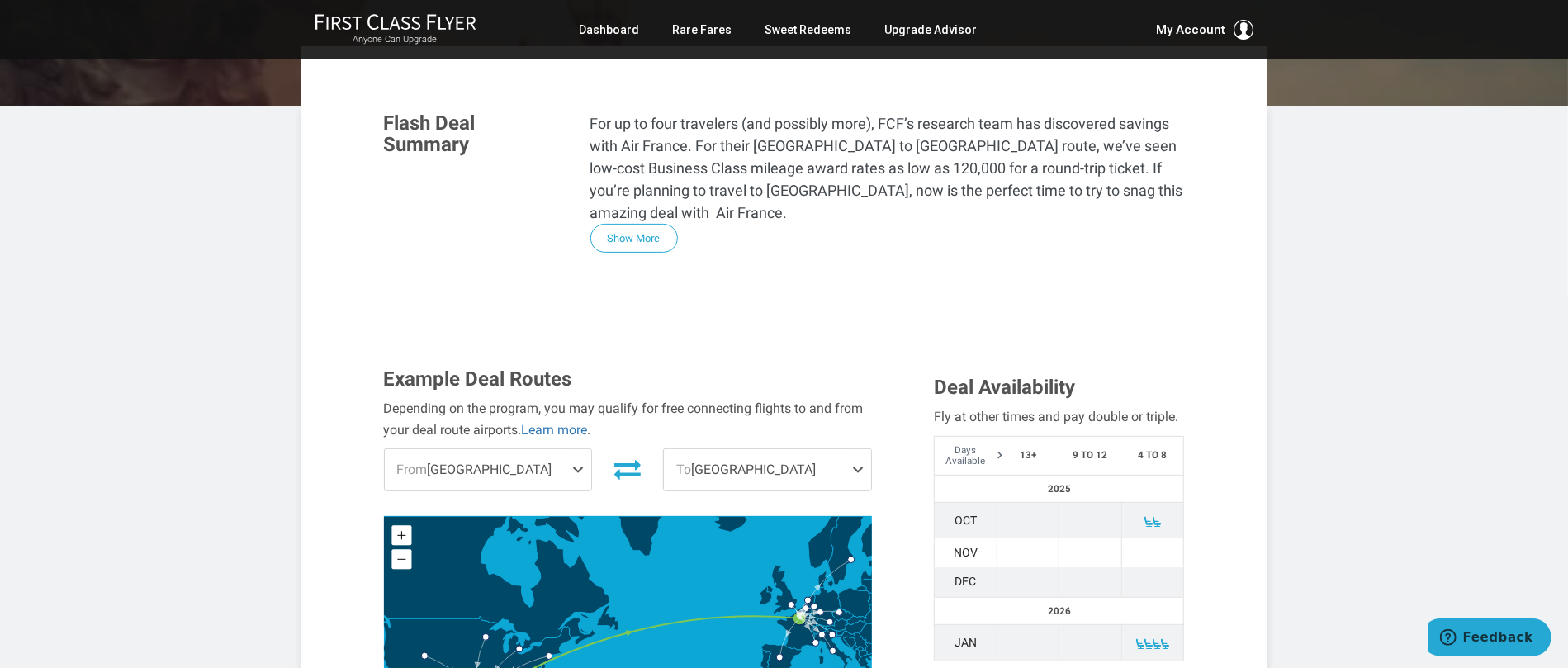
click at [575, 448] on span at bounding box center [581, 469] width 20 height 42
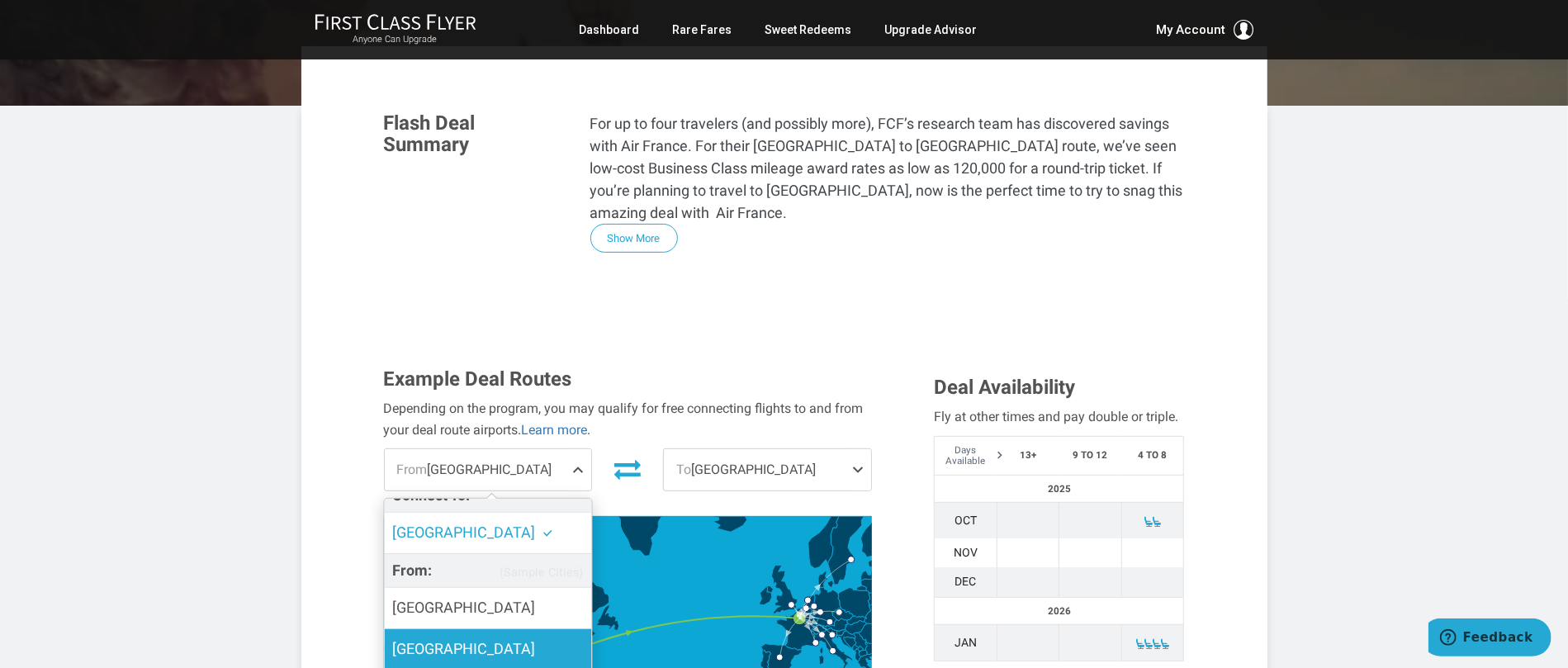
click at [500, 629] on label "[GEOGRAPHIC_DATA]" at bounding box center [488, 649] width 207 height 41
click at [0, 0] on input "[GEOGRAPHIC_DATA]" at bounding box center [0, 0] width 0 height 0
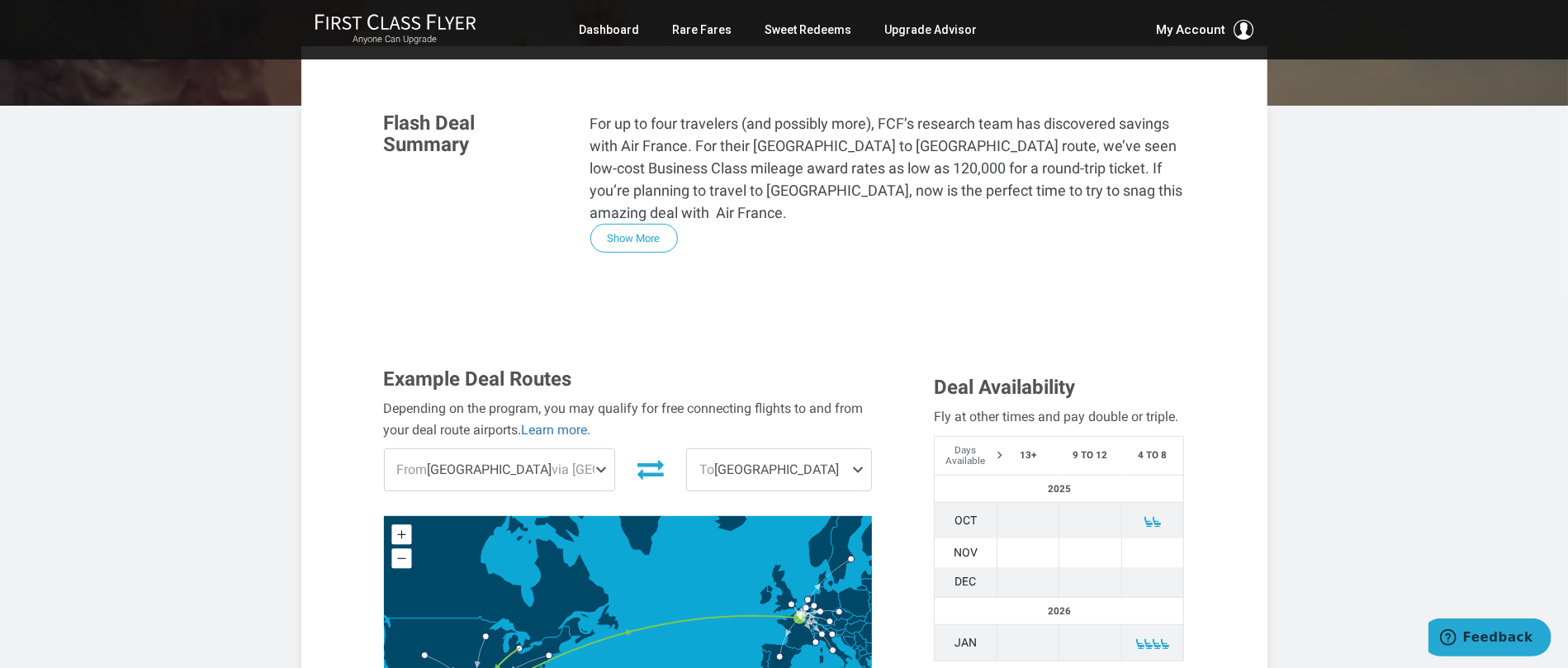
click at [857, 448] on span at bounding box center [861, 469] width 20 height 42
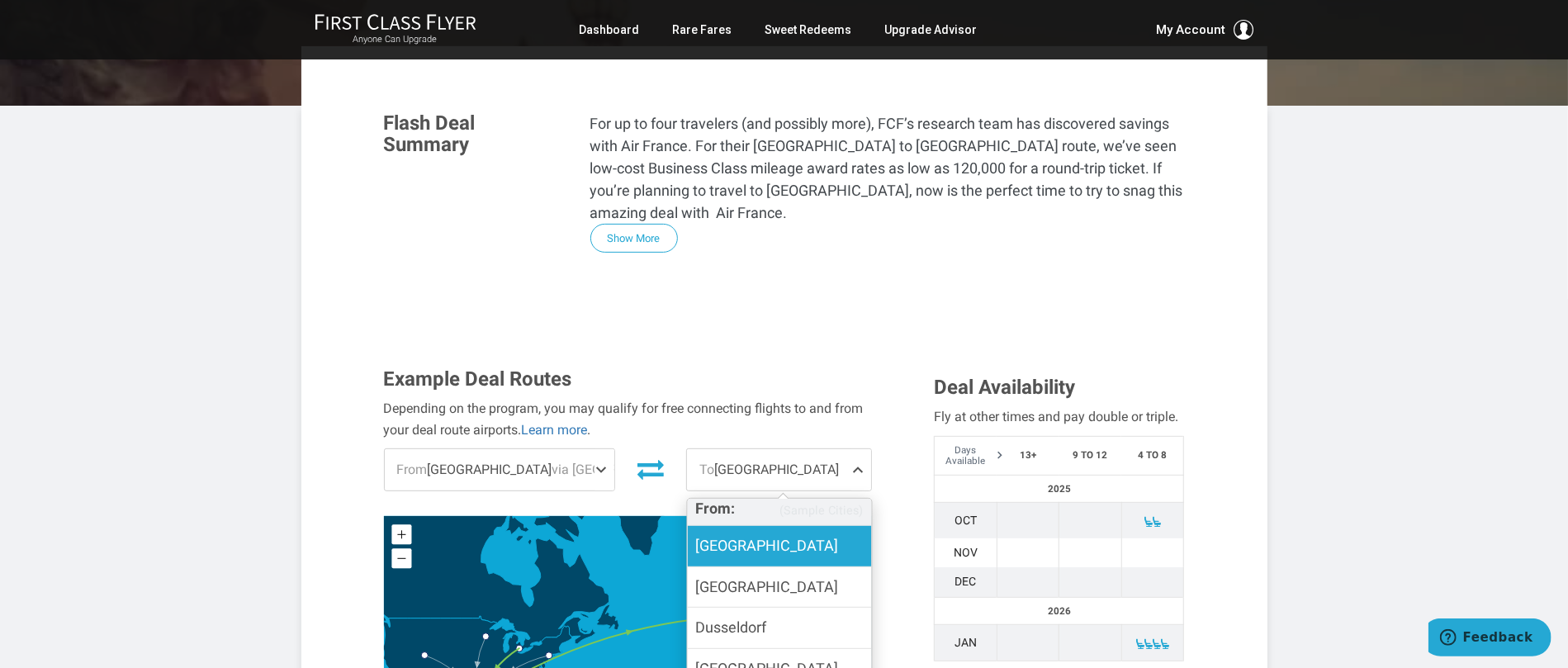
scroll to position [107, 0]
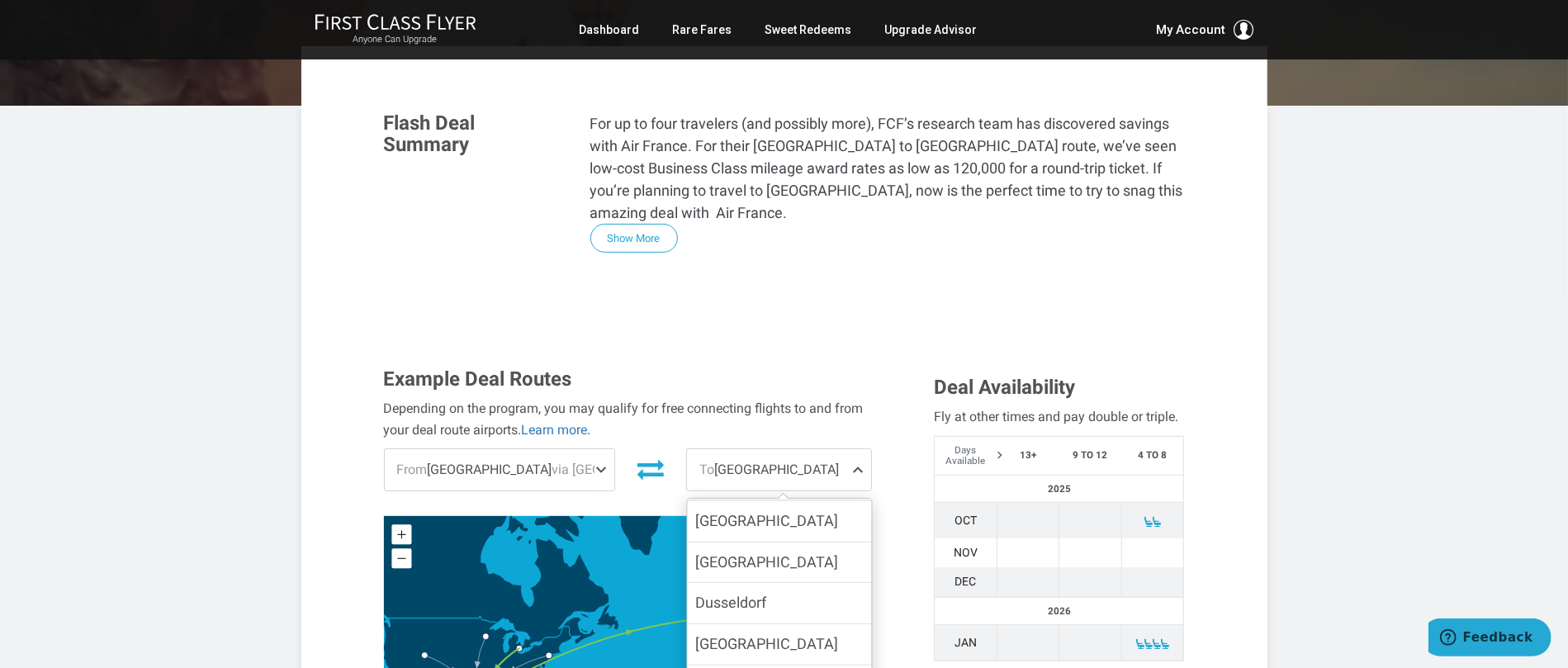
click at [0, 0] on input "[GEOGRAPHIC_DATA]" at bounding box center [0, 0] width 0 height 0
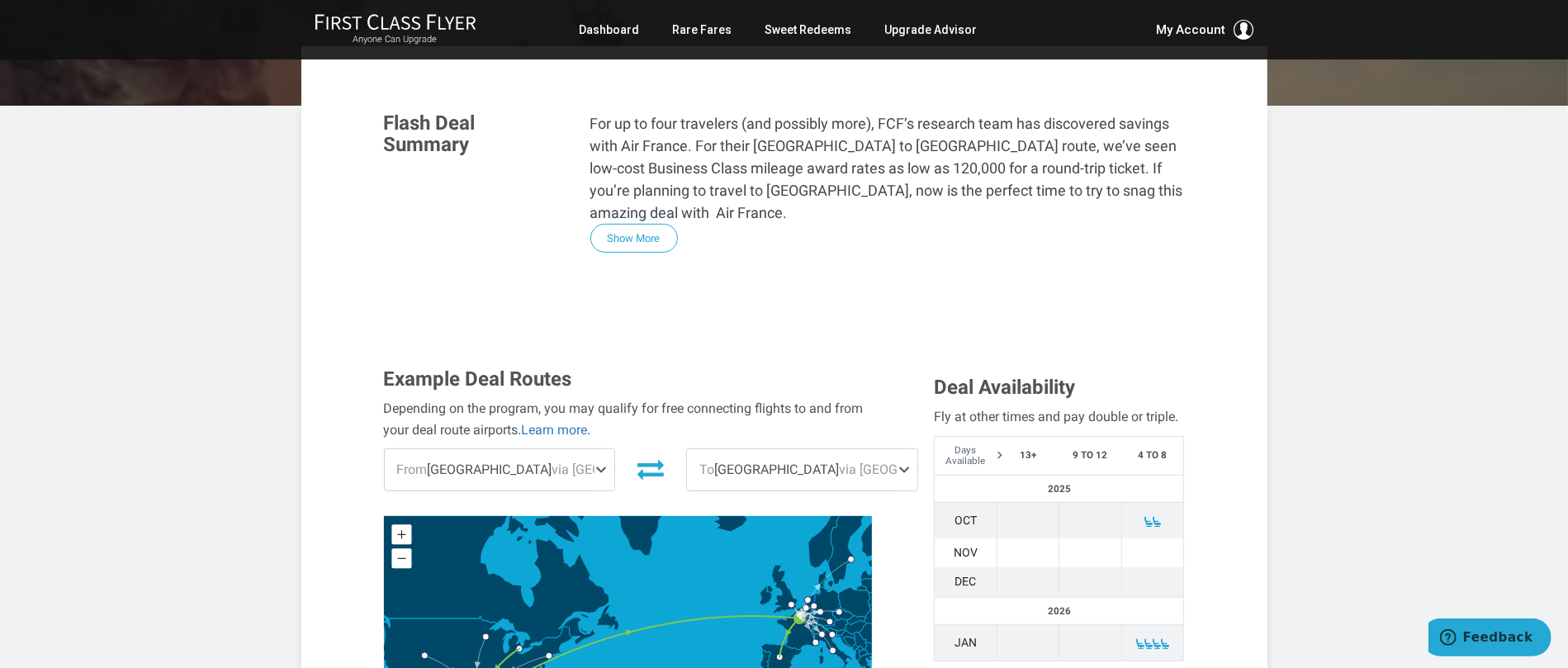
click at [554, 448] on span "From Detroit via Houston" at bounding box center [499, 469] width 230 height 42
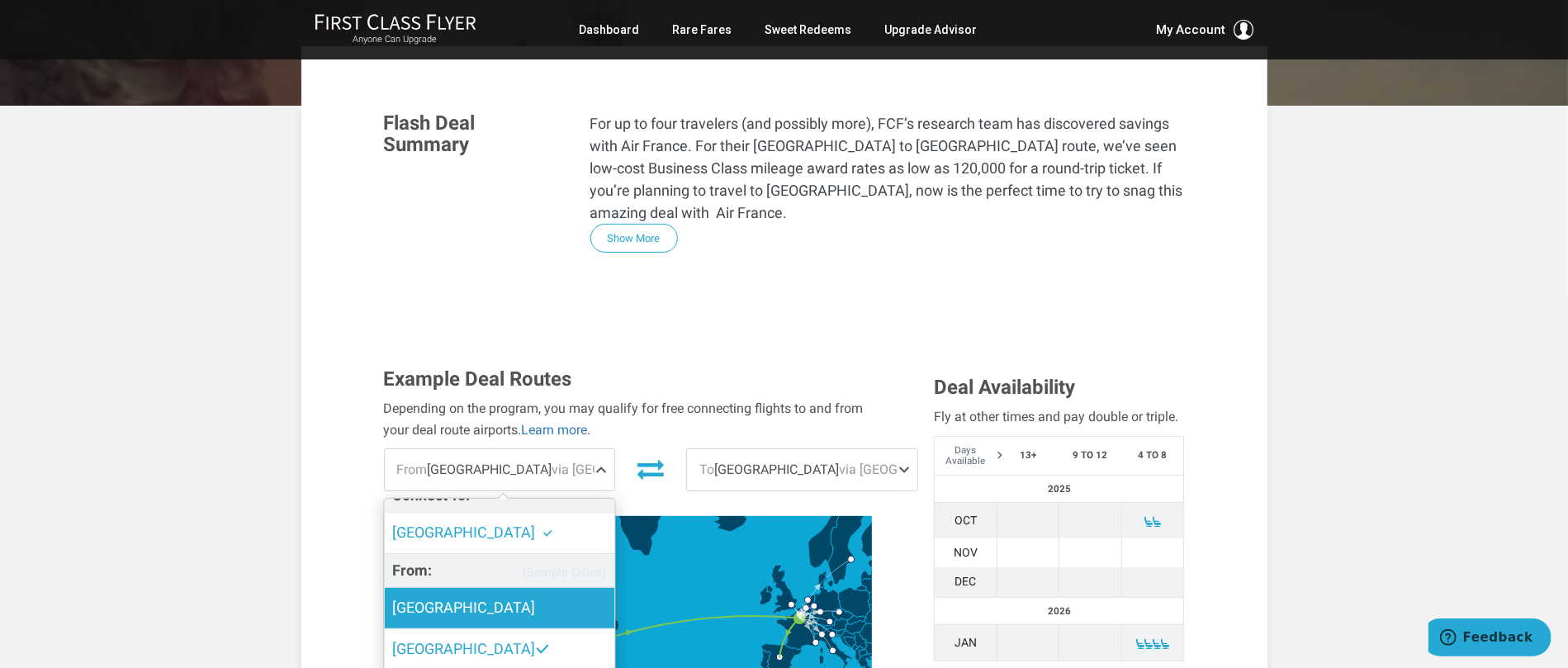
click at [554, 588] on label "[GEOGRAPHIC_DATA]" at bounding box center [499, 607] width 230 height 41
click at [0, 0] on input "[GEOGRAPHIC_DATA]" at bounding box center [0, 0] width 0 height 0
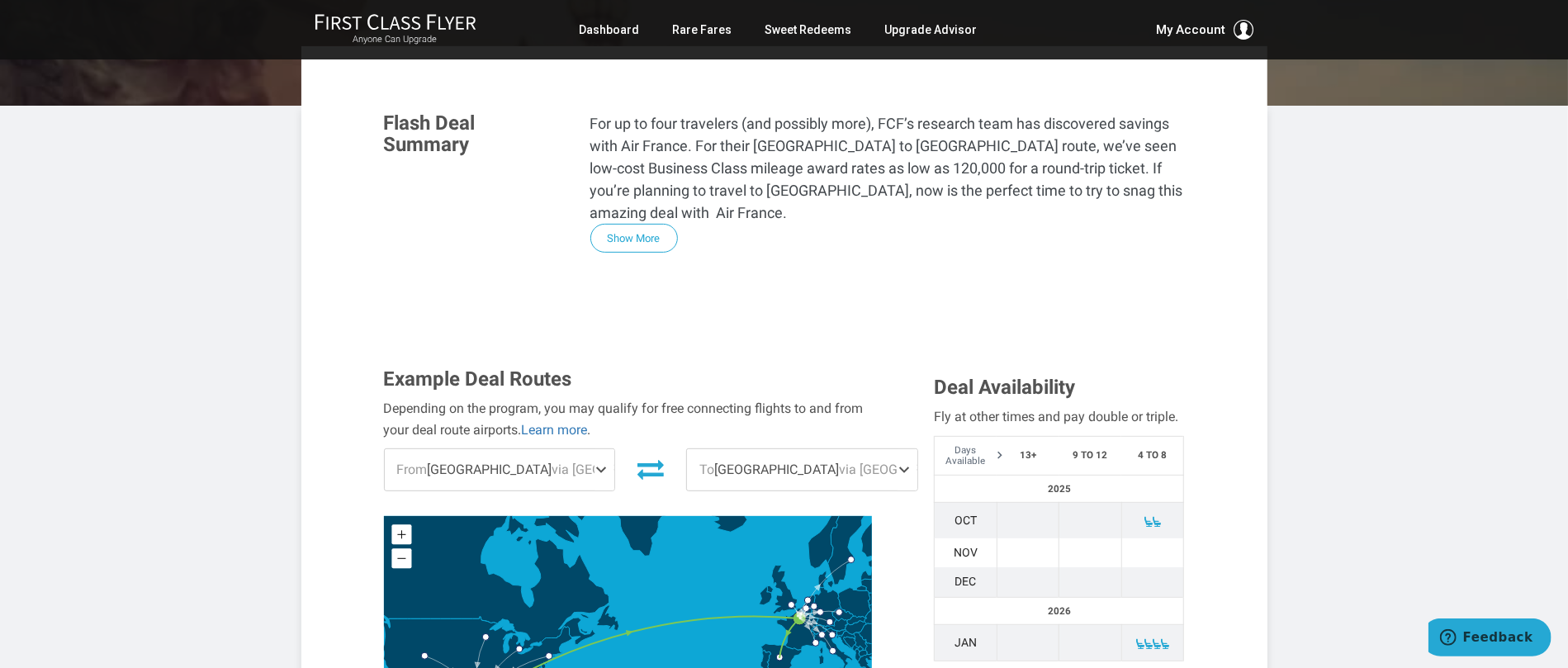
click at [595, 448] on span at bounding box center [604, 469] width 20 height 42
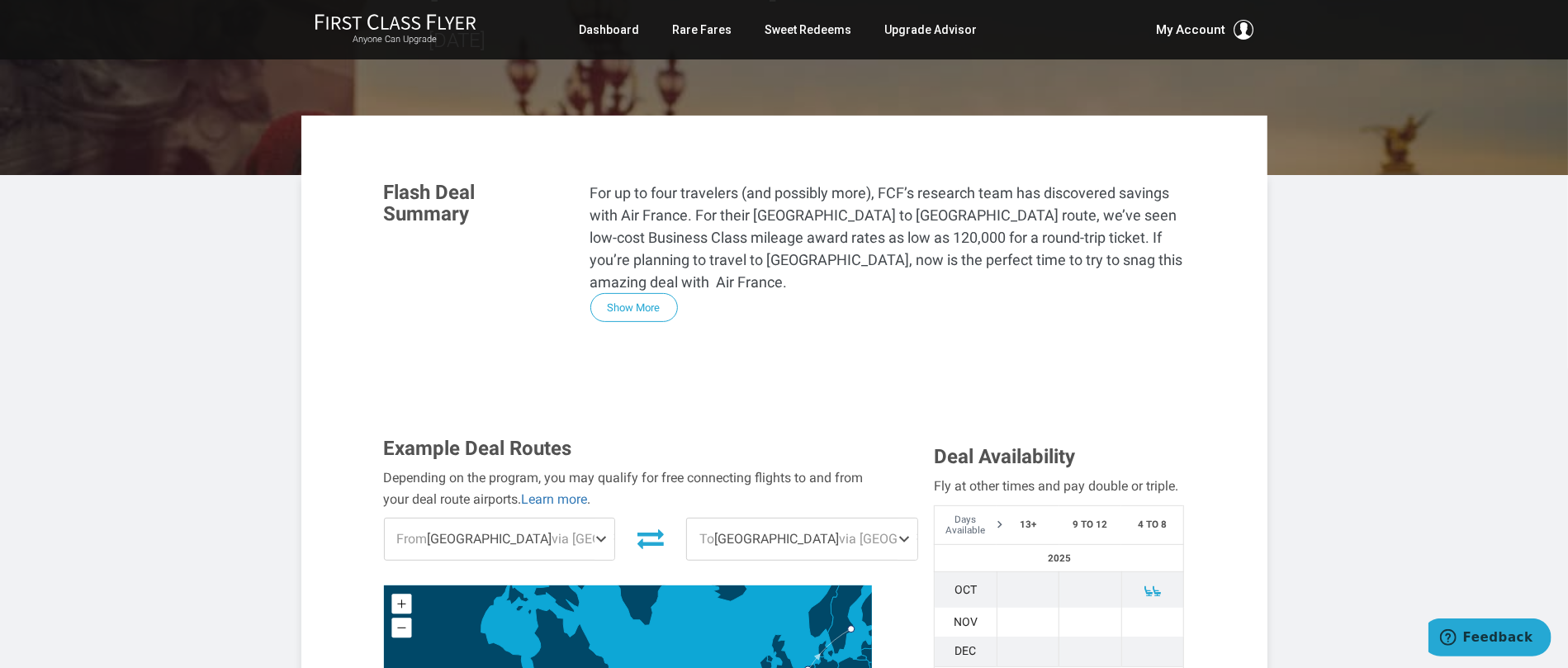
scroll to position [217, 0]
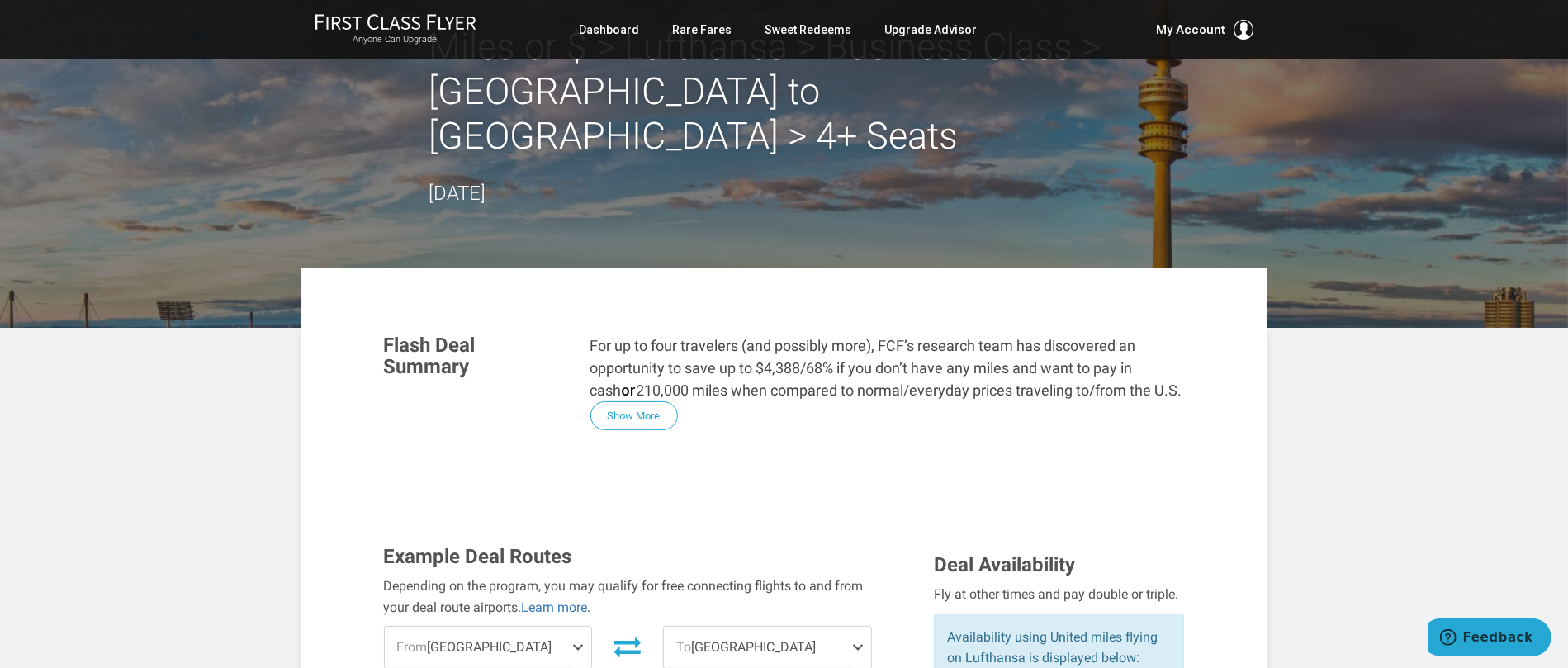
scroll to position [71, 0]
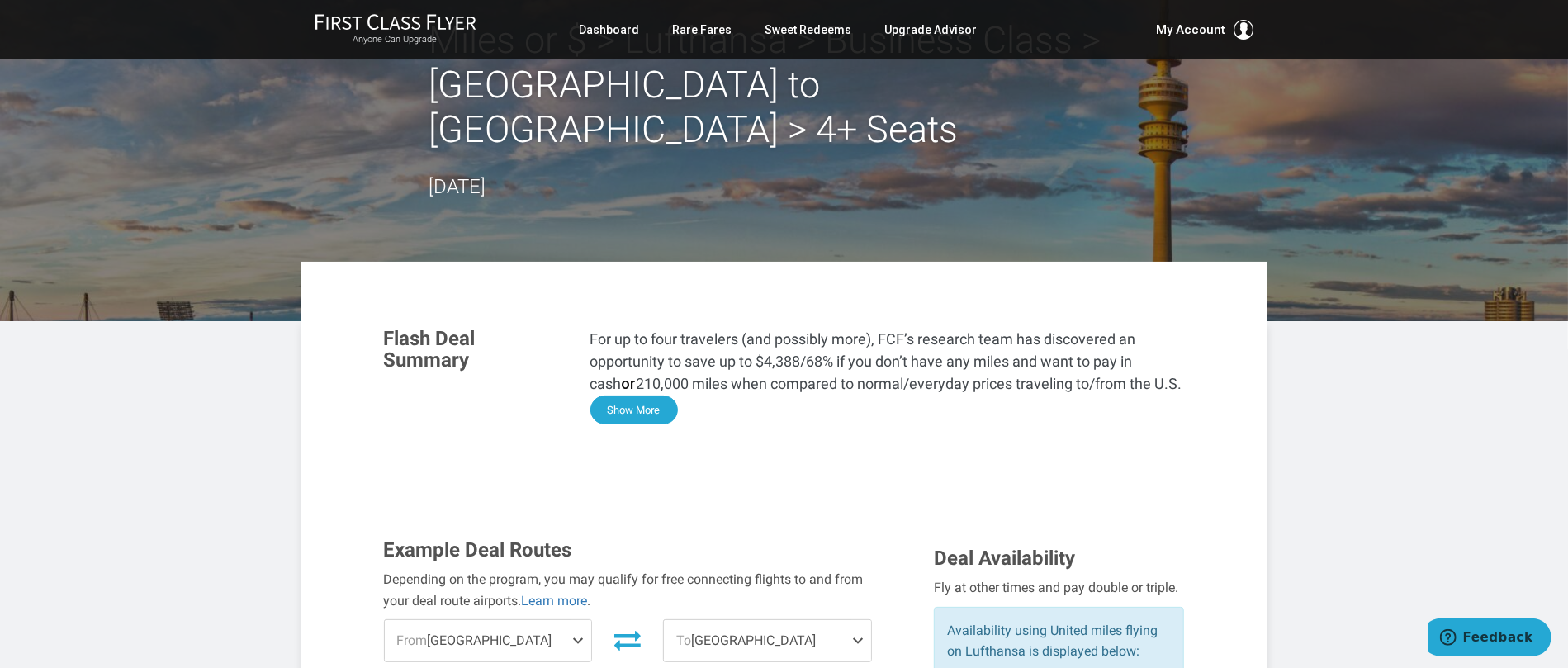
click at [656, 396] on button "Show More" at bounding box center [634, 410] width 87 height 29
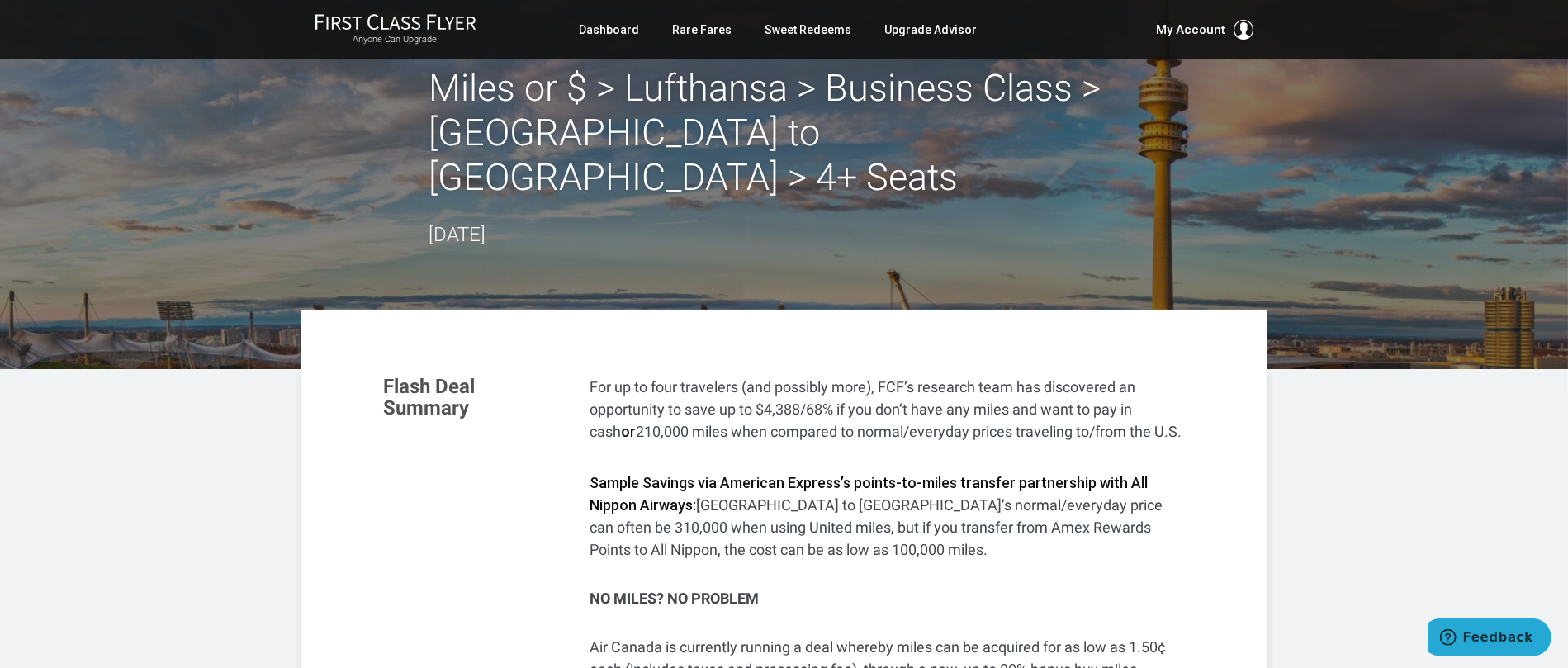
scroll to position [0, 0]
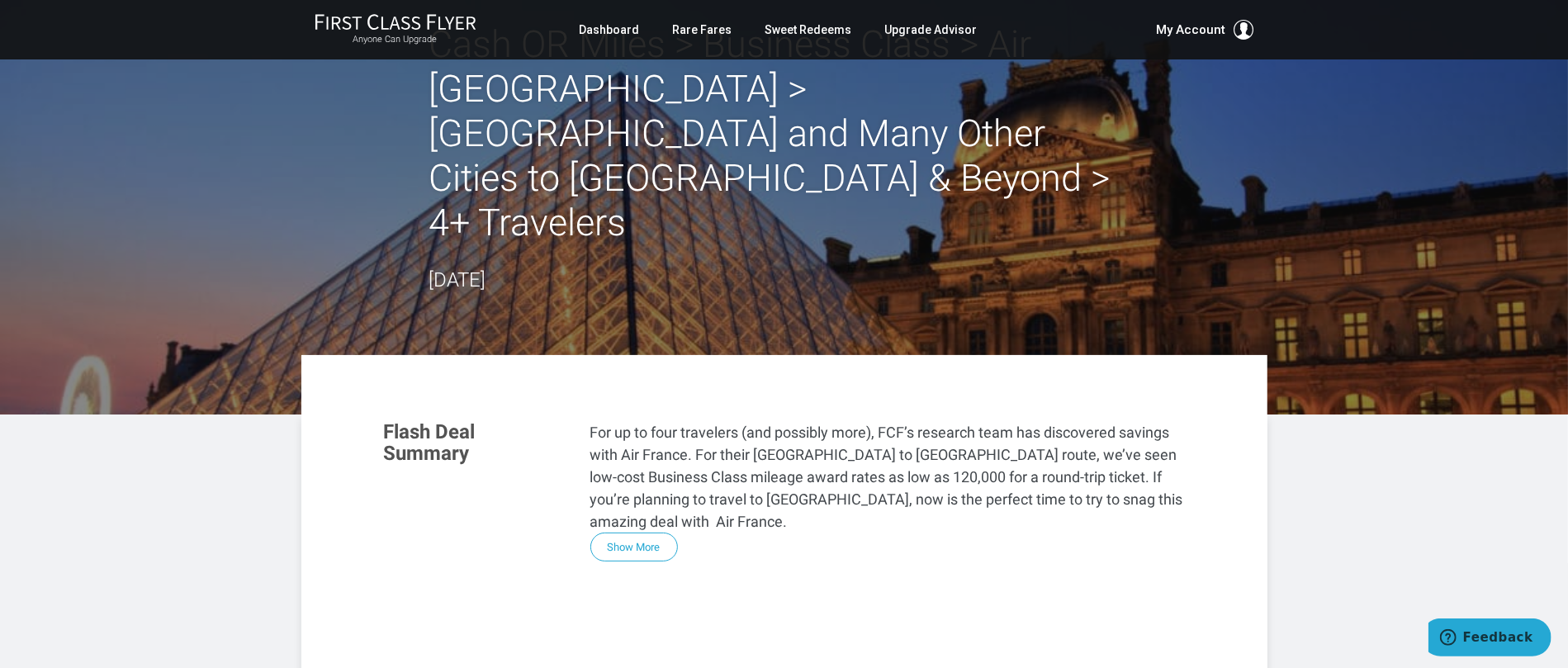
scroll to position [161, 0]
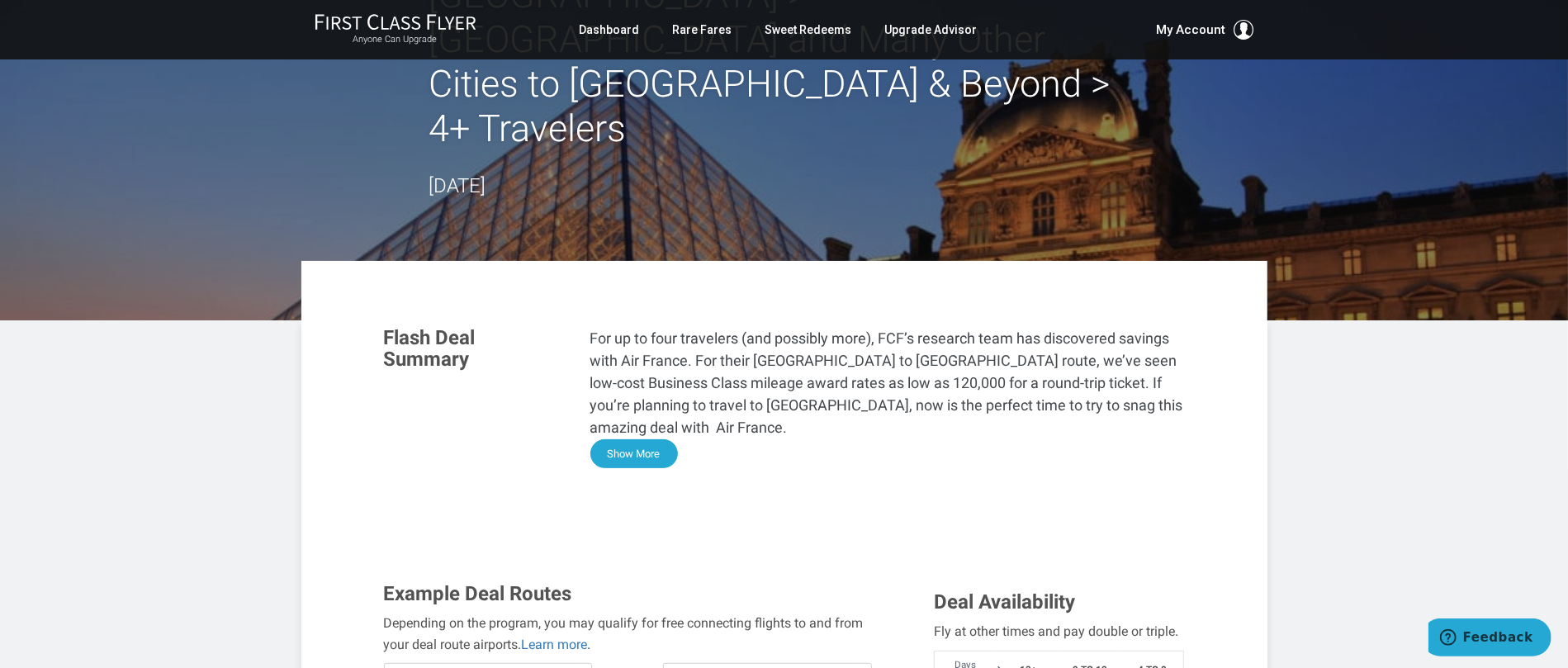
click at [649, 439] on button "Show More" at bounding box center [634, 453] width 87 height 29
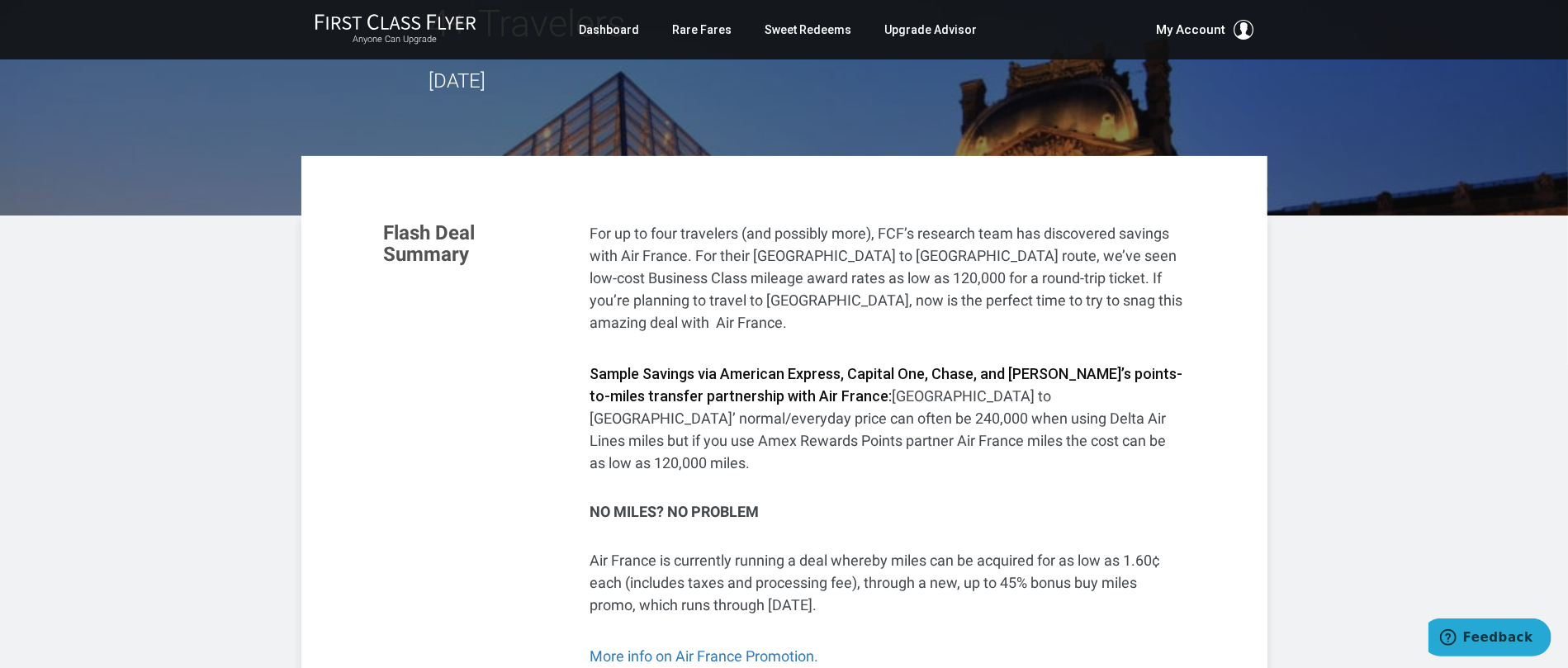
scroll to position [296, 0]
